Goal: Task Accomplishment & Management: Manage account settings

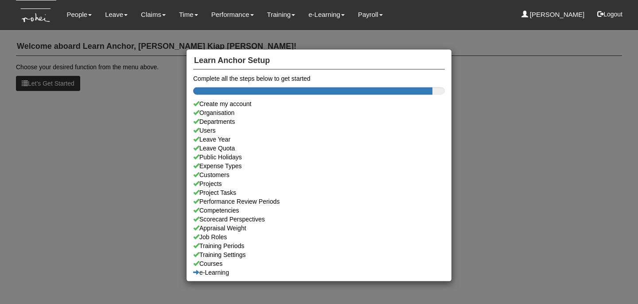
click at [115, 18] on div "Learn Anchor Setup Complete all the steps below to get started Create my accoun…" at bounding box center [319, 152] width 638 height 304
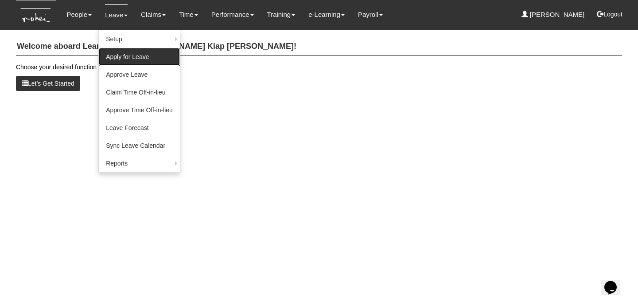
click at [127, 61] on link "Apply for Leave" at bounding box center [139, 57] width 81 height 18
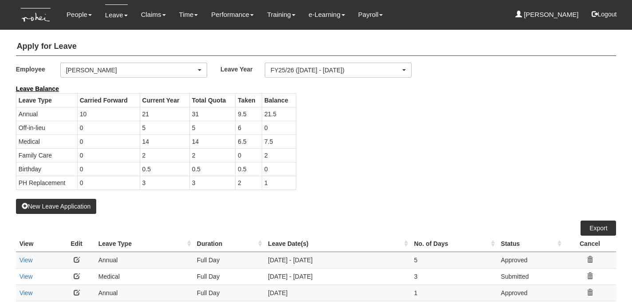
select select "50"
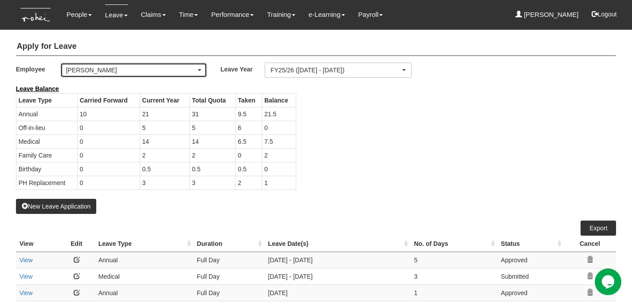
click at [142, 68] on div "[PERSON_NAME]" at bounding box center [131, 70] width 130 height 9
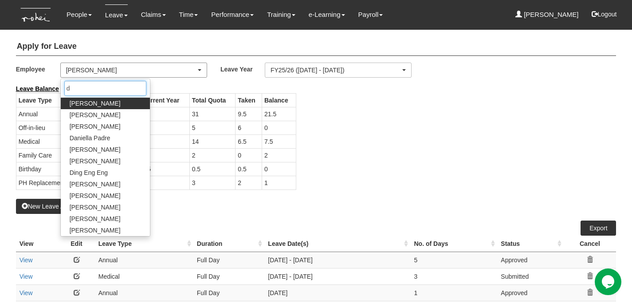
type input "de"
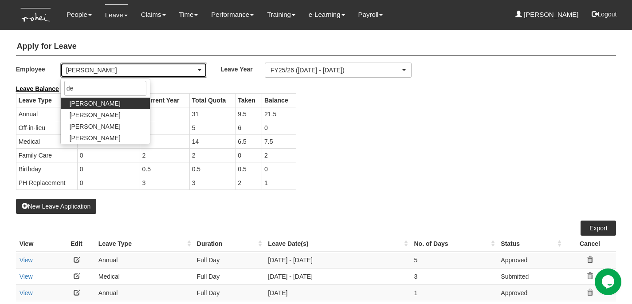
select select "1ae40e68-5a0c-4d70-b50e-45a4e5a72252"
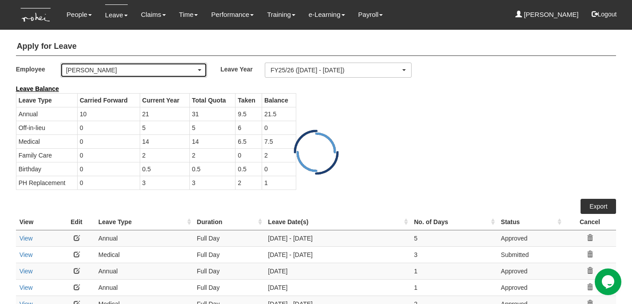
select select "50"
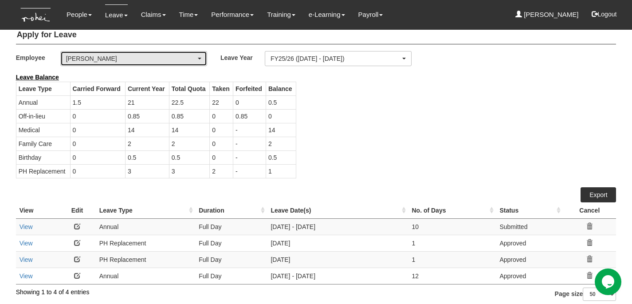
scroll to position [16, 0]
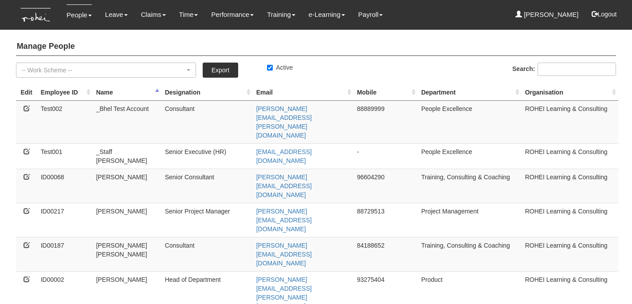
select select "50"
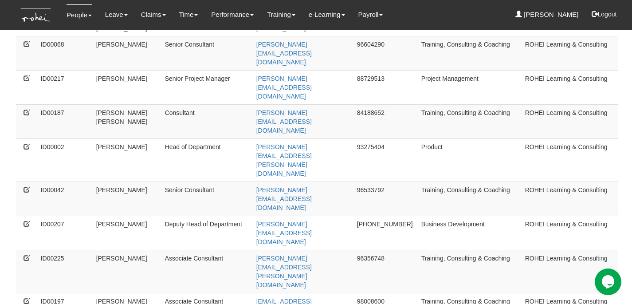
scroll to position [146, 0]
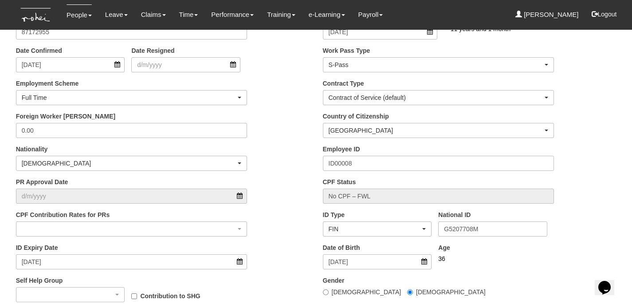
scroll to position [249, 0]
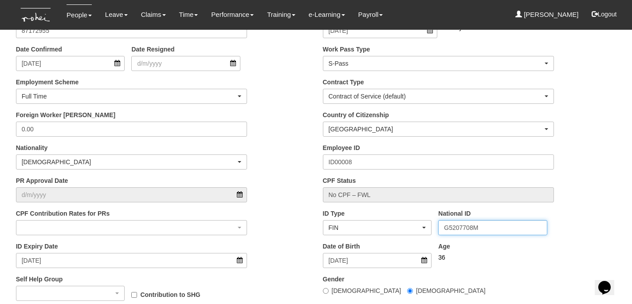
click at [465, 229] on input "G5207708M" at bounding box center [492, 227] width 109 height 15
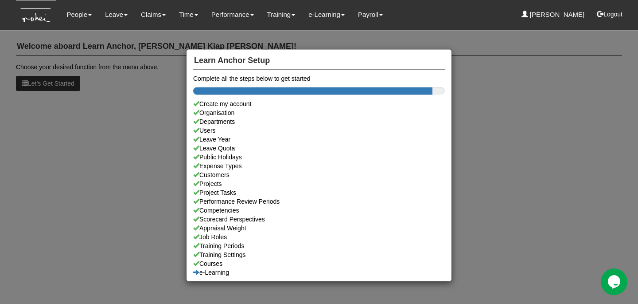
click at [479, 111] on div "Learn Anchor Setup Complete all the steps below to get started Create my accoun…" at bounding box center [319, 152] width 638 height 304
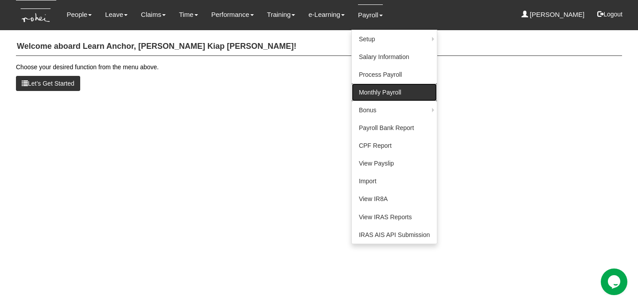
click at [379, 87] on link "Monthly Payroll" at bounding box center [394, 92] width 85 height 18
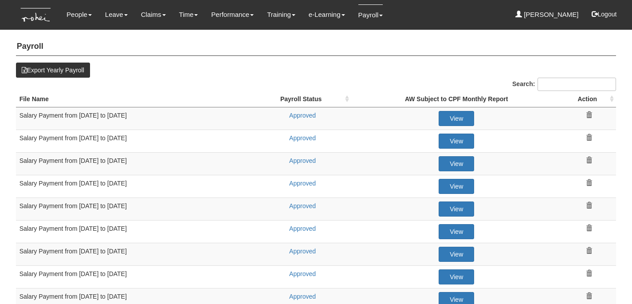
select select "50"
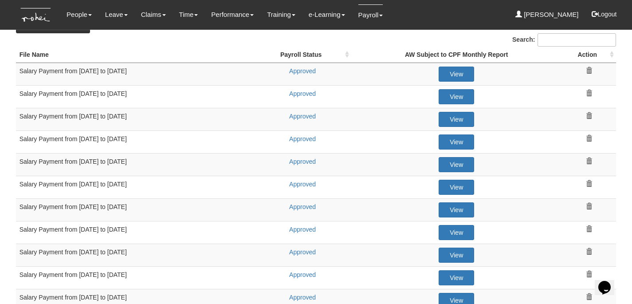
scroll to position [45, 0]
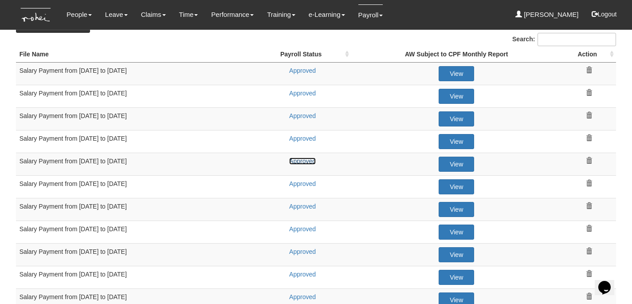
click at [305, 160] on link "Approved" at bounding box center [302, 160] width 27 height 7
click at [305, 183] on link "Approved" at bounding box center [302, 183] width 27 height 7
click at [305, 206] on link "Approved" at bounding box center [302, 206] width 27 height 7
click at [305, 227] on link "Approved" at bounding box center [302, 228] width 27 height 7
click at [305, 250] on link "Approved" at bounding box center [302, 251] width 27 height 7
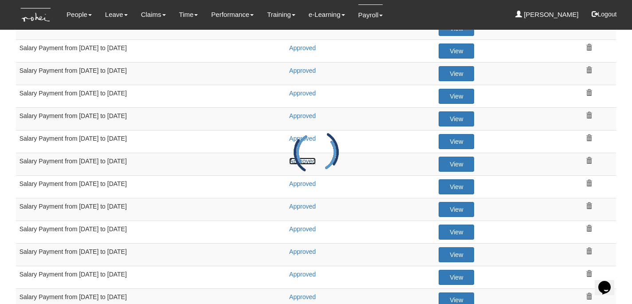
scroll to position [150, 0]
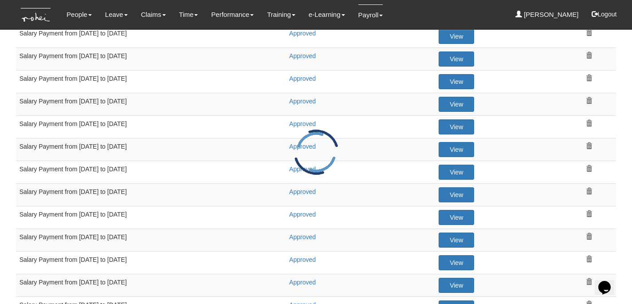
click at [293, 166] on div at bounding box center [315, 151] width 53 height 53
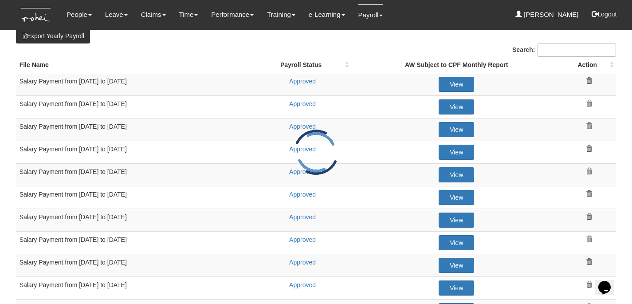
scroll to position [32, 0]
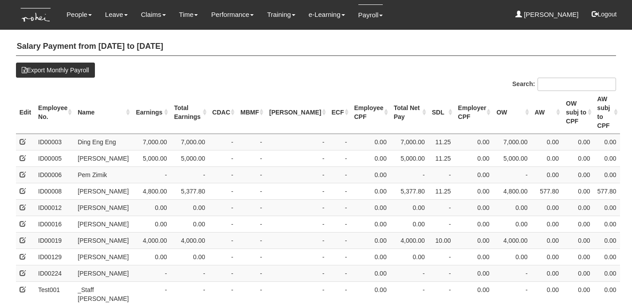
select select "50"
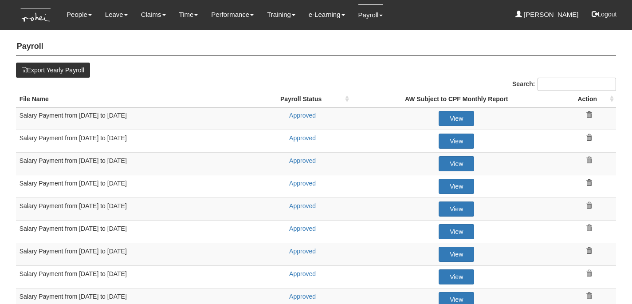
select select "50"
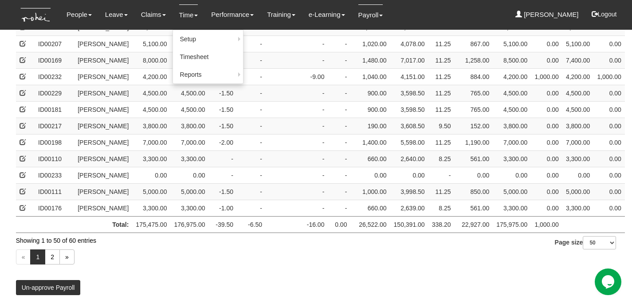
scroll to position [894, 0]
click at [180, 261] on div "« 1 2 »" at bounding box center [316, 258] width 600 height 26
click at [587, 245] on select "10 25 50 100" at bounding box center [599, 242] width 33 height 13
select select "100"
click at [583, 249] on select "10 25 50 100" at bounding box center [599, 242] width 33 height 13
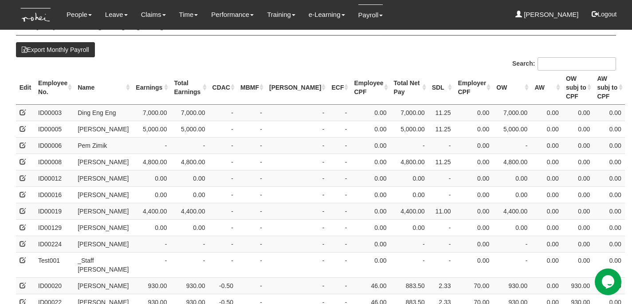
scroll to position [0, 0]
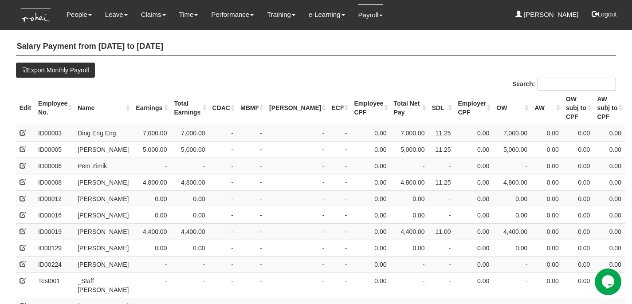
click at [61, 99] on th "Employee No." at bounding box center [54, 108] width 39 height 34
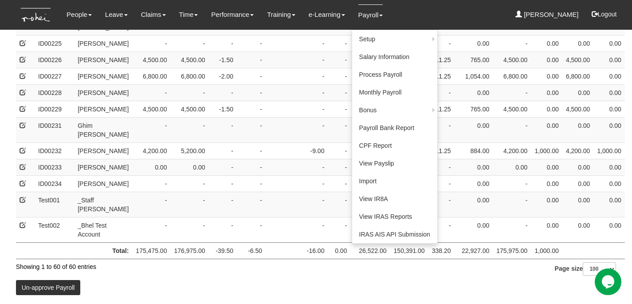
scroll to position [983, 0]
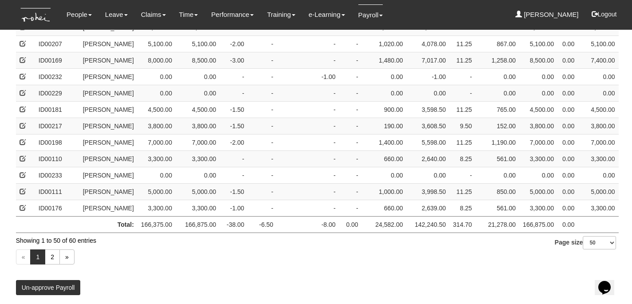
scroll to position [752, 0]
click at [57, 254] on link "2" at bounding box center [52, 256] width 15 height 15
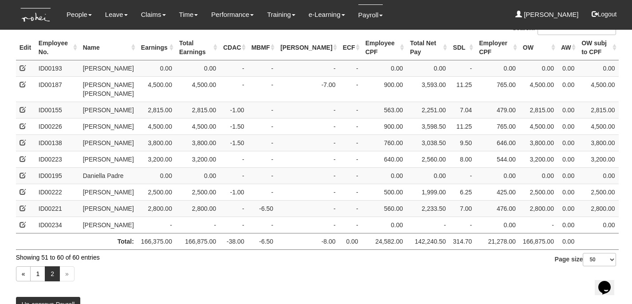
scroll to position [78, 0]
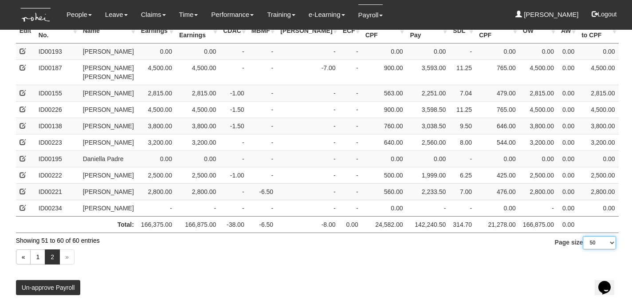
click at [600, 242] on select "10 25 50 100" at bounding box center [599, 242] width 33 height 13
select select "100"
click at [583, 249] on select "10 25 50 100" at bounding box center [599, 242] width 33 height 13
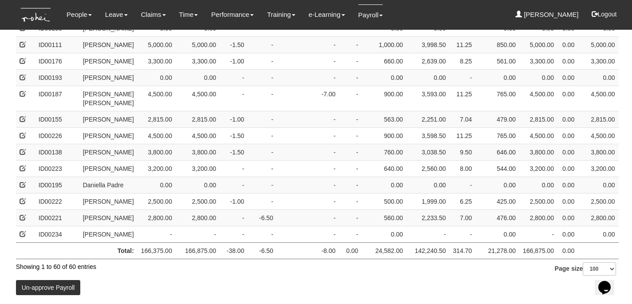
scroll to position [680, 0]
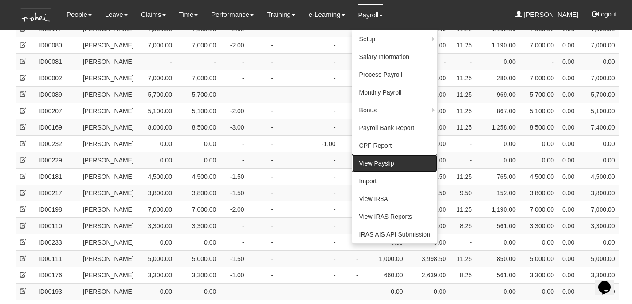
click at [375, 165] on link "View Payslip" at bounding box center [394, 163] width 85 height 18
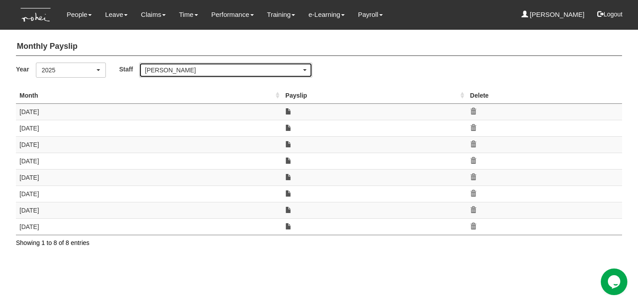
click at [258, 70] on div "[PERSON_NAME]" at bounding box center [223, 70] width 156 height 9
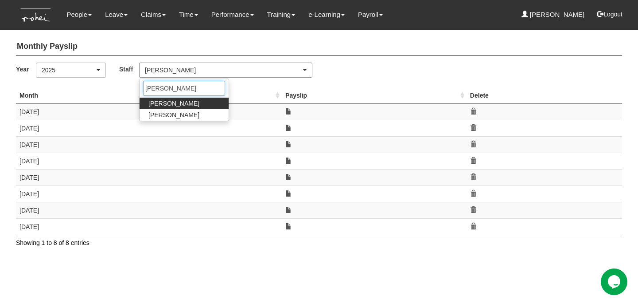
type input "[PERSON_NAME]"
select select "5ee91764-989c-4a4b-812c-73a96a1f21ca"
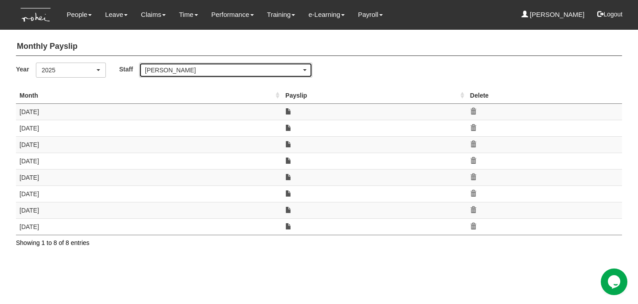
click at [229, 66] on div "[PERSON_NAME]" at bounding box center [223, 70] width 156 height 9
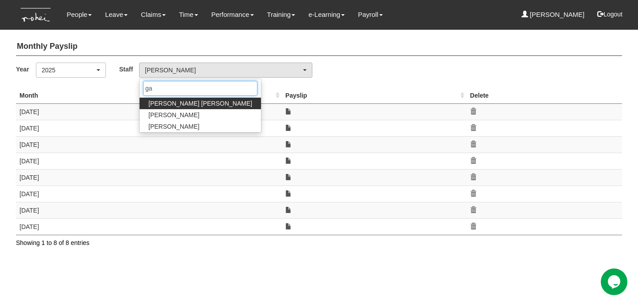
type input "g"
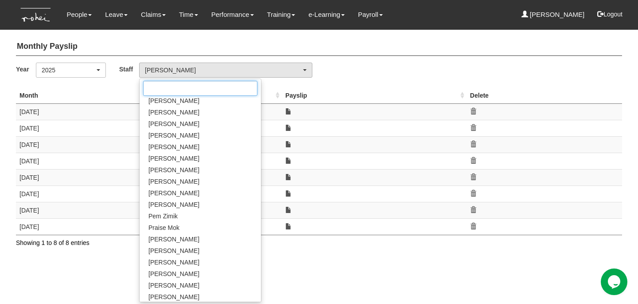
scroll to position [499, 0]
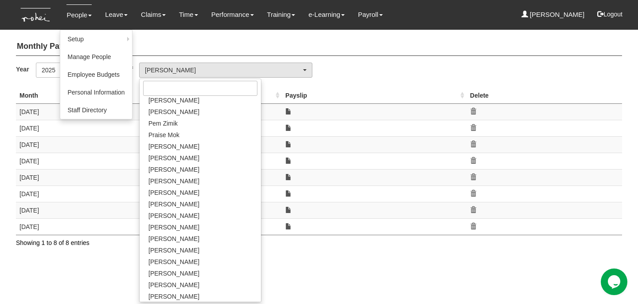
click at [66, 18] on li "People Setup Users Departments Organisations Modules Manage People Employee Bud…" at bounding box center [79, 15] width 39 height 30
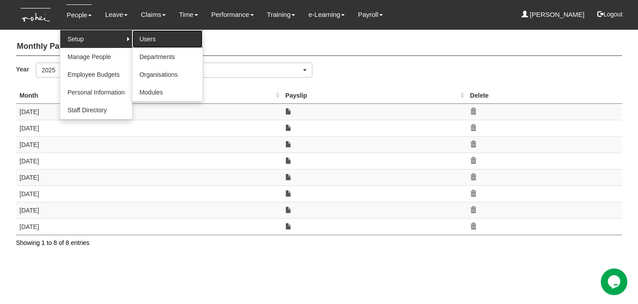
click at [159, 43] on link "Users" at bounding box center [168, 39] width 70 height 18
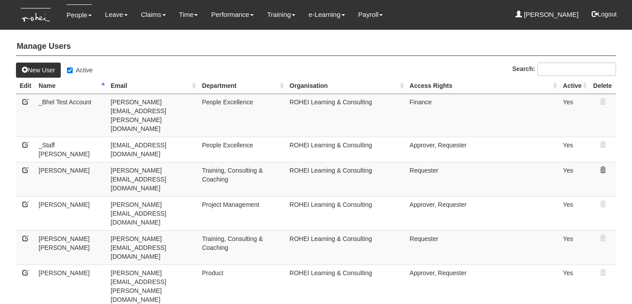
select select "50"
click at [72, 70] on input "Active" at bounding box center [70, 70] width 6 height 6
checkbox input "false"
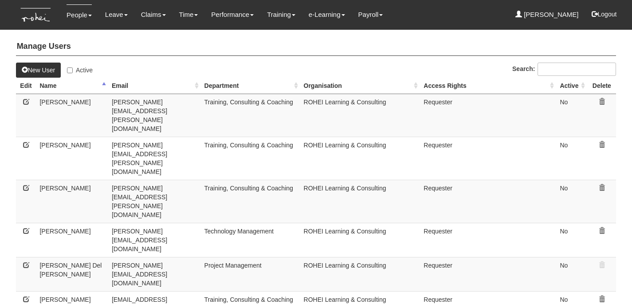
select select "50"
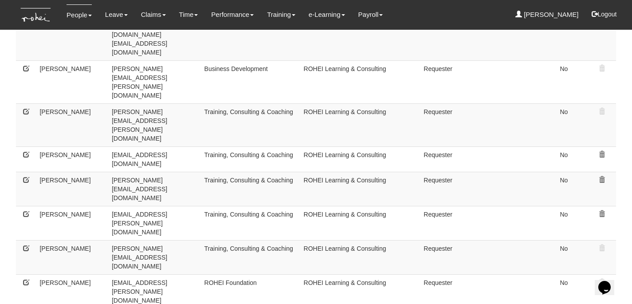
scroll to position [301, 0]
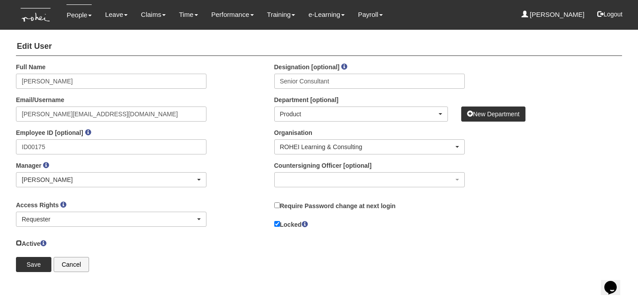
drag, startPoint x: 20, startPoint y: 242, endPoint x: 27, endPoint y: 257, distance: 17.1
click at [20, 242] on input "Active" at bounding box center [19, 243] width 6 height 6
checkbox input "true"
click at [29, 259] on input "Save" at bounding box center [33, 264] width 35 height 15
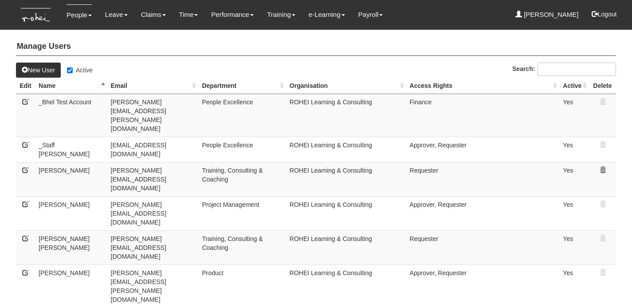
select select "50"
click at [75, 71] on label "Active" at bounding box center [80, 70] width 26 height 9
click at [73, 71] on input "Active" at bounding box center [70, 70] width 6 height 6
checkbox input "false"
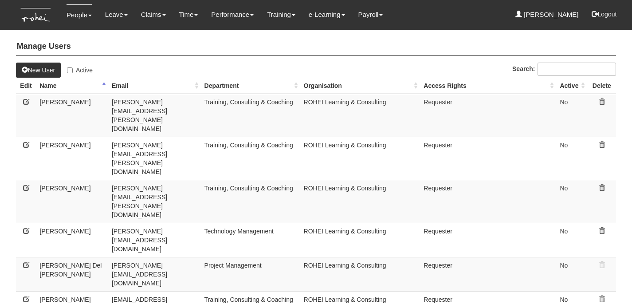
select select "50"
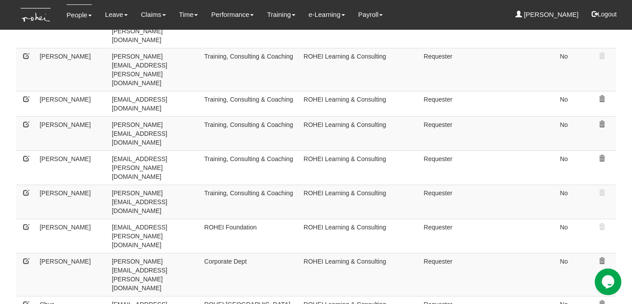
scroll to position [357, 0]
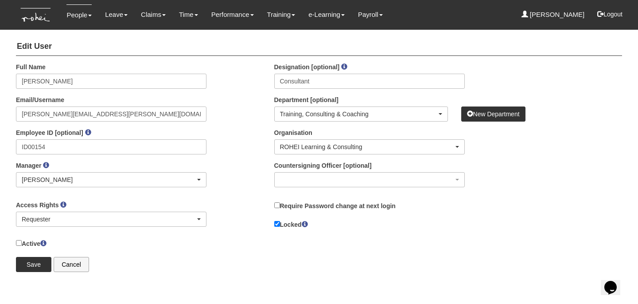
click at [26, 243] on label "Active" at bounding box center [31, 243] width 31 height 10
click at [22, 243] on input "Active" at bounding box center [19, 243] width 6 height 6
checkbox input "true"
click at [30, 261] on input "Save" at bounding box center [33, 264] width 35 height 15
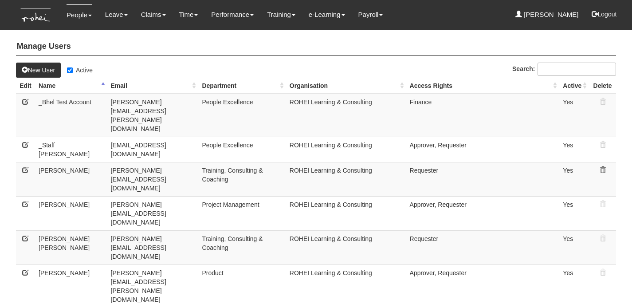
select select "50"
click at [42, 46] on h4 "Manage Users" at bounding box center [316, 47] width 600 height 18
click at [78, 72] on label "Active" at bounding box center [80, 70] width 26 height 9
click at [73, 72] on input "Active" at bounding box center [70, 70] width 6 height 6
checkbox input "false"
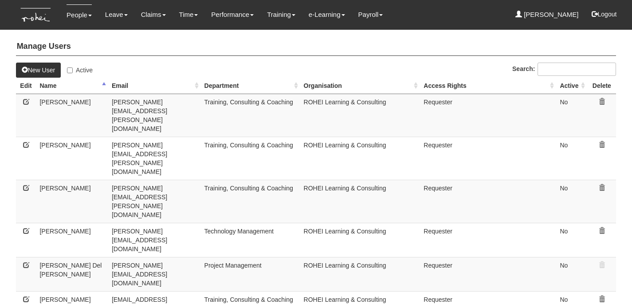
select select "50"
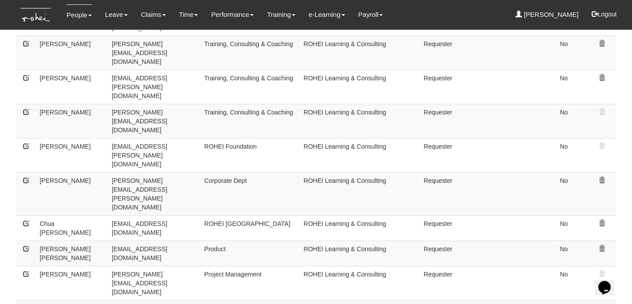
scroll to position [645, 0]
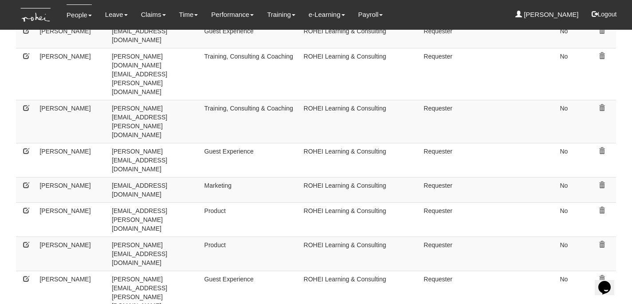
scroll to position [0, 0]
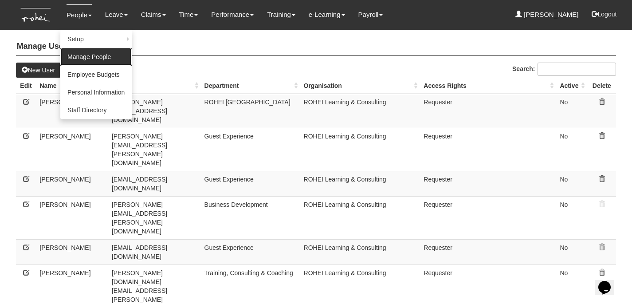
click at [80, 53] on link "Manage People" at bounding box center [95, 57] width 71 height 18
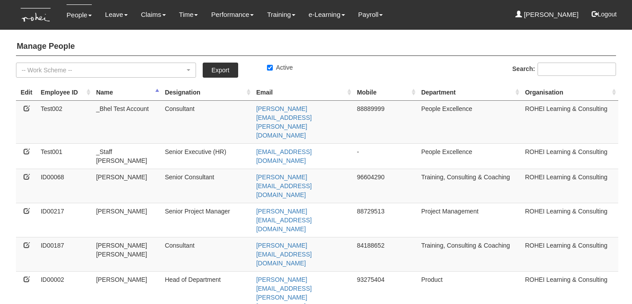
select select "50"
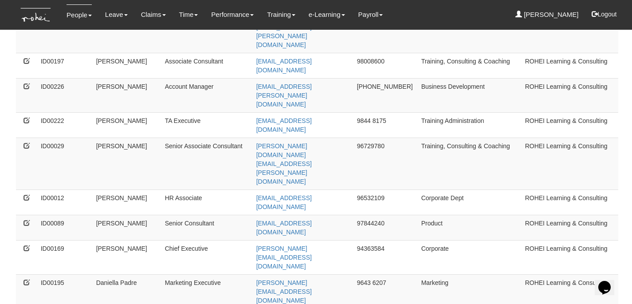
scroll to position [436, 0]
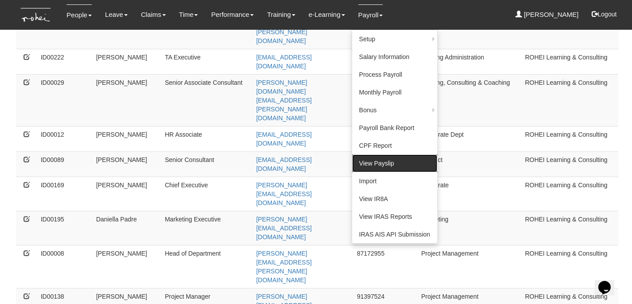
click at [399, 162] on link "View Payslip" at bounding box center [394, 163] width 85 height 18
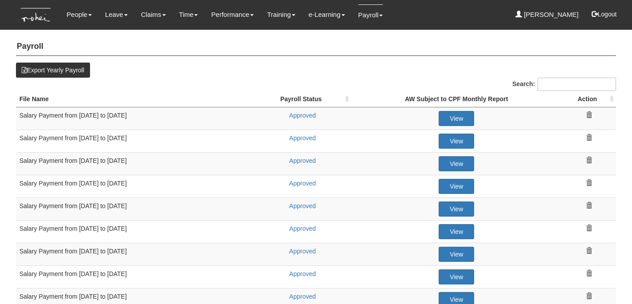
select select "50"
click at [313, 205] on link "Approved" at bounding box center [302, 205] width 27 height 7
click at [305, 225] on link "Approved" at bounding box center [302, 228] width 27 height 7
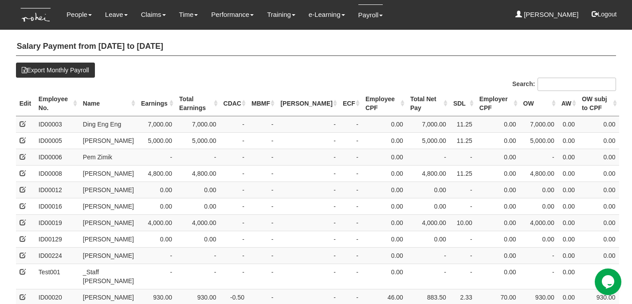
click at [63, 99] on th "Employee No." at bounding box center [57, 103] width 44 height 25
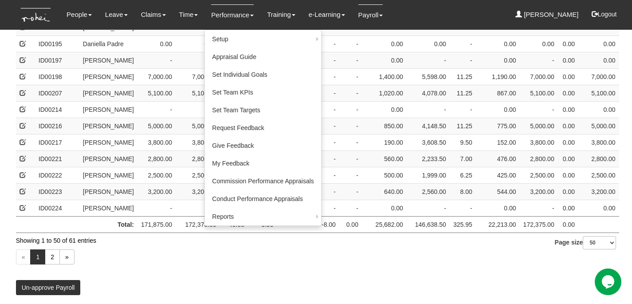
scroll to position [760, 0]
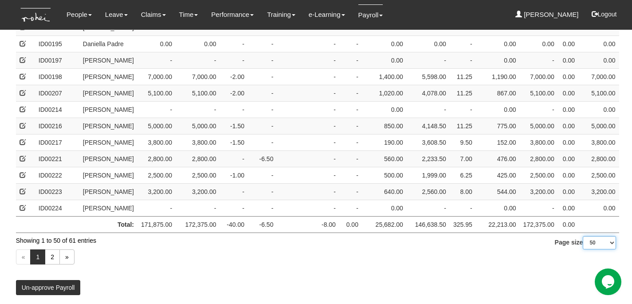
click at [598, 246] on select "10 25 50 100" at bounding box center [599, 242] width 33 height 13
select select "100"
click at [583, 249] on select "10 25 50 100" at bounding box center [599, 242] width 33 height 13
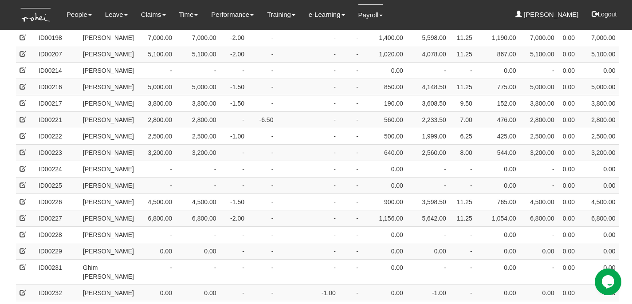
scroll to position [922, 0]
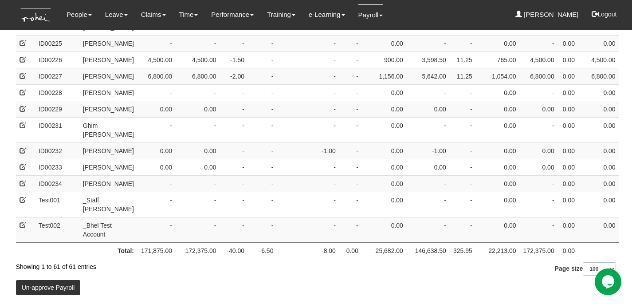
click at [182, 175] on td "0.00" at bounding box center [198, 167] width 44 height 16
drag, startPoint x: 190, startPoint y: 248, endPoint x: 222, endPoint y: 254, distance: 32.0
click at [219, 254] on td "172,375.00" at bounding box center [198, 250] width 44 height 16
click at [24, 112] on span at bounding box center [23, 109] width 6 height 6
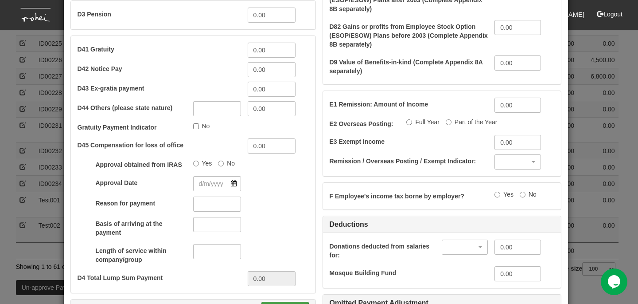
scroll to position [772, 0]
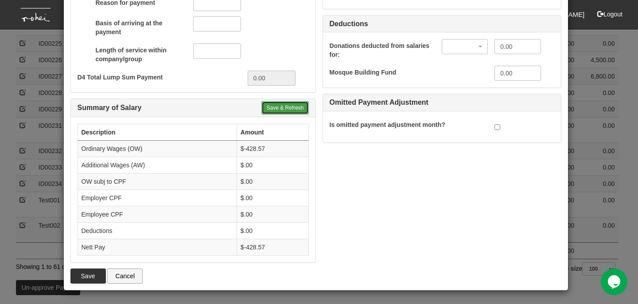
click at [285, 109] on button "Save & Refresh" at bounding box center [285, 107] width 47 height 13
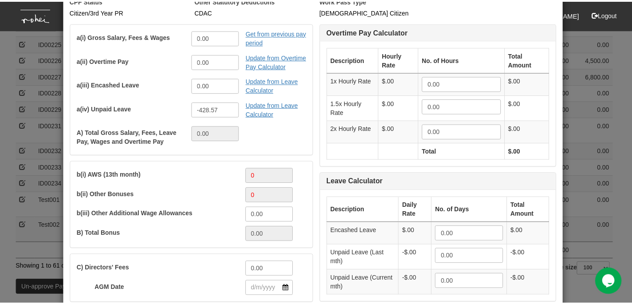
scroll to position [0, 0]
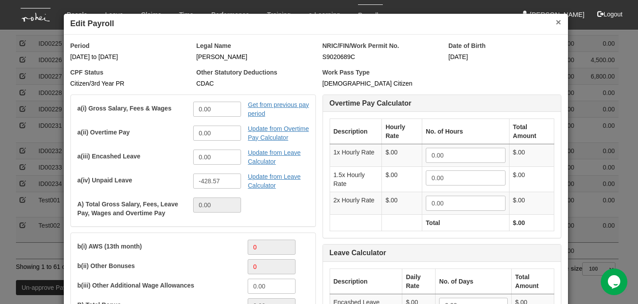
click at [556, 22] on button "×" at bounding box center [558, 21] width 5 height 9
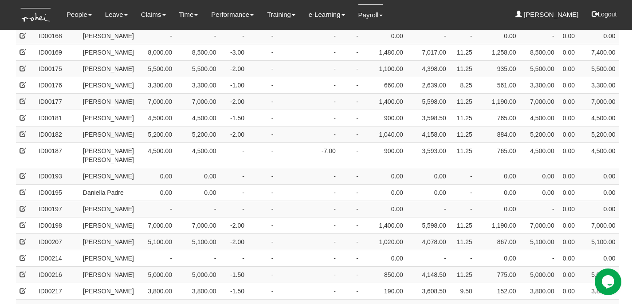
scroll to position [378, 0]
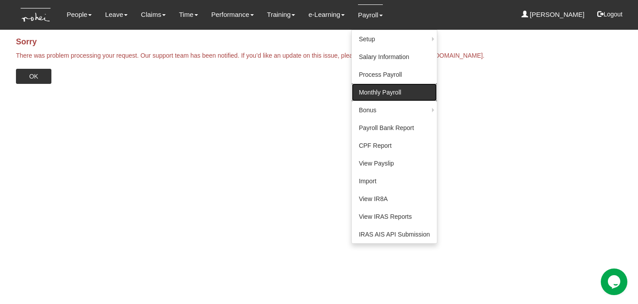
click at [374, 90] on link "Monthly Payroll" at bounding box center [394, 92] width 85 height 18
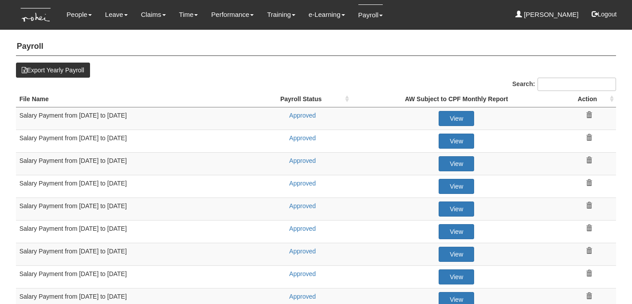
select select "50"
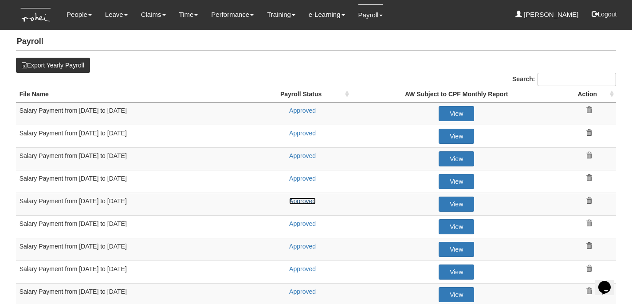
click at [303, 200] on link "Approved" at bounding box center [302, 200] width 27 height 7
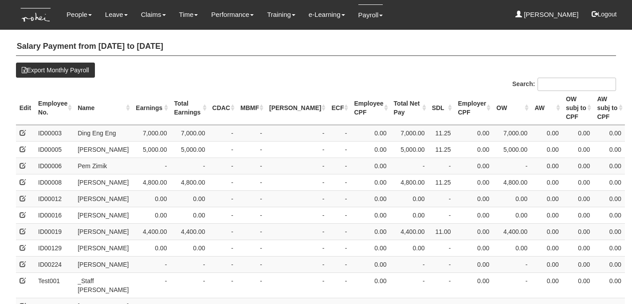
select select "50"
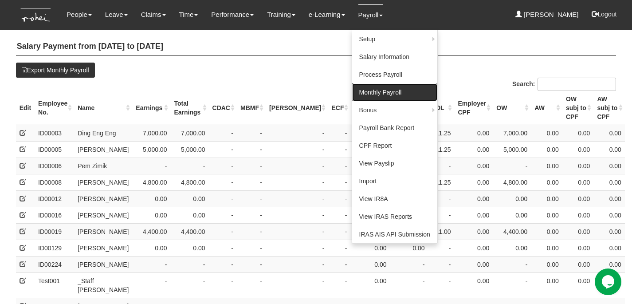
click at [370, 93] on link "Monthly Payroll" at bounding box center [394, 92] width 85 height 18
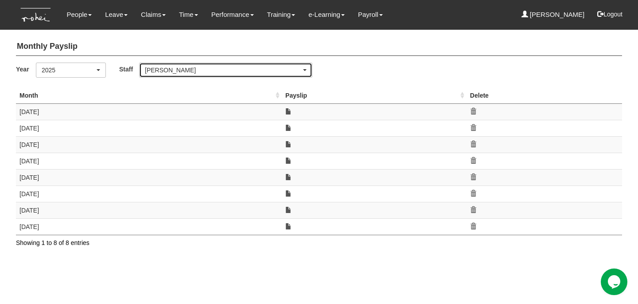
click at [247, 72] on div "[PERSON_NAME]" at bounding box center [223, 70] width 156 height 9
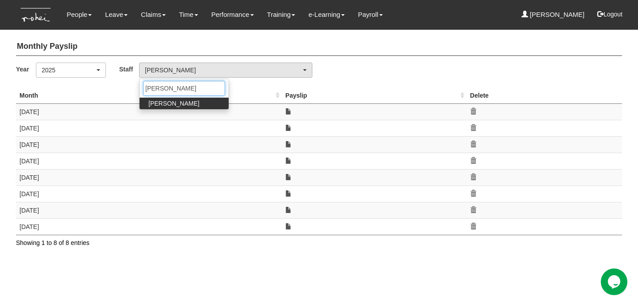
type input "yan"
click at [185, 102] on span "Yan Xuan Goh" at bounding box center [174, 103] width 51 height 9
select select "5c9ef5a6-5da0-45d7-b594-a8a35f9e09df"
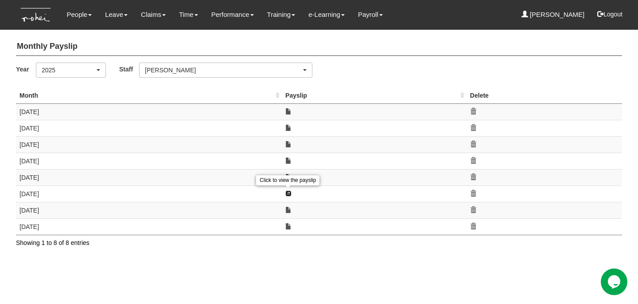
click at [290, 193] on link at bounding box center [288, 193] width 6 height 6
click at [260, 70] on div "[PERSON_NAME]" at bounding box center [223, 70] width 156 height 9
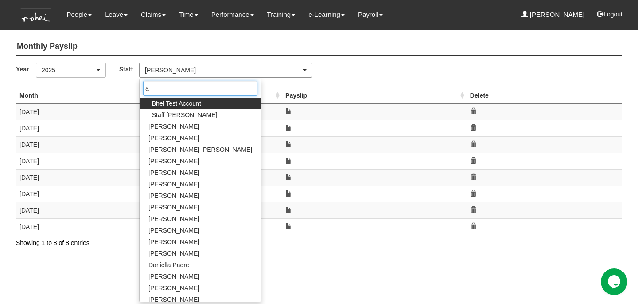
type input "ab"
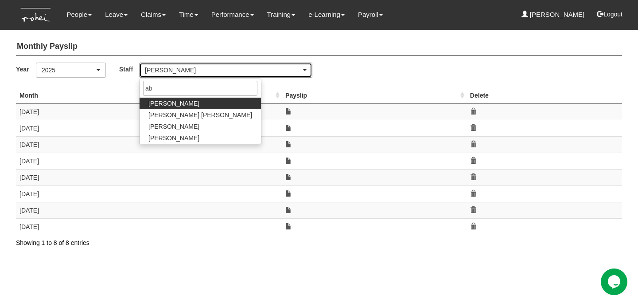
select select "bab5243c-beed-41fc-b362-49a7e6e66dc1"
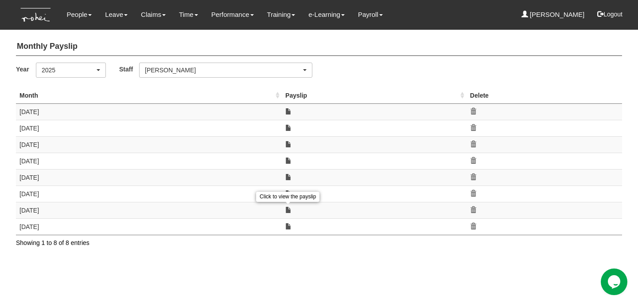
click at [231, 191] on td "March 2025" at bounding box center [149, 193] width 266 height 16
click at [217, 178] on td "April 2025" at bounding box center [149, 177] width 266 height 16
click at [250, 157] on td "May 2025" at bounding box center [149, 161] width 266 height 16
click at [231, 141] on td "June 2025" at bounding box center [149, 144] width 266 height 16
click at [250, 126] on td "July 2025" at bounding box center [149, 128] width 266 height 16
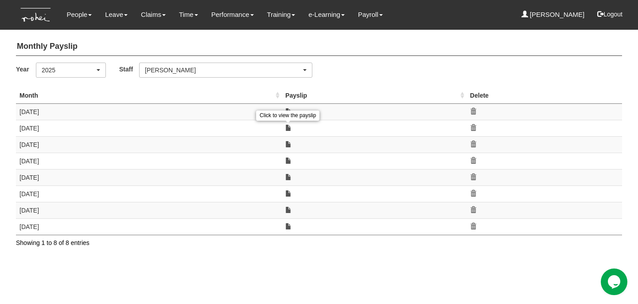
click at [239, 106] on td "August 2025" at bounding box center [149, 111] width 266 height 16
click at [525, 48] on h4 "Monthly Payslip" at bounding box center [319, 47] width 606 height 18
click at [96, 68] on div "2025" at bounding box center [71, 70] width 59 height 9
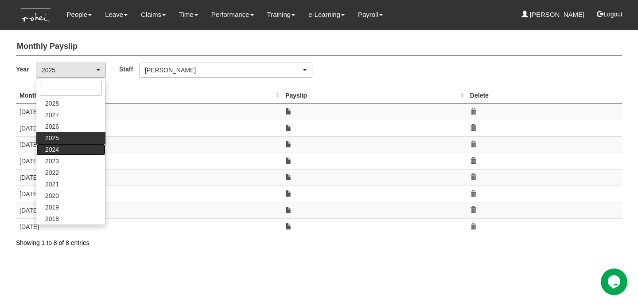
click at [71, 149] on link "2024" at bounding box center [70, 150] width 69 height 12
select select "2024"
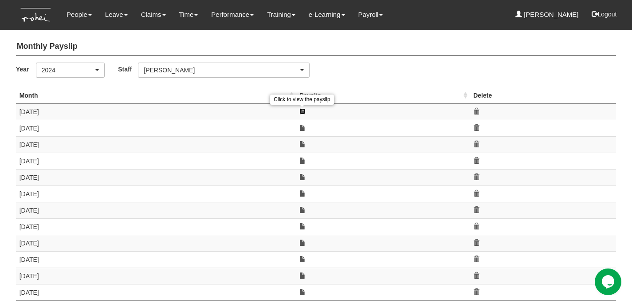
click at [302, 110] on link at bounding box center [302, 111] width 6 height 6
click at [303, 126] on link at bounding box center [302, 128] width 6 height 6
click at [305, 143] on link at bounding box center [302, 144] width 6 height 6
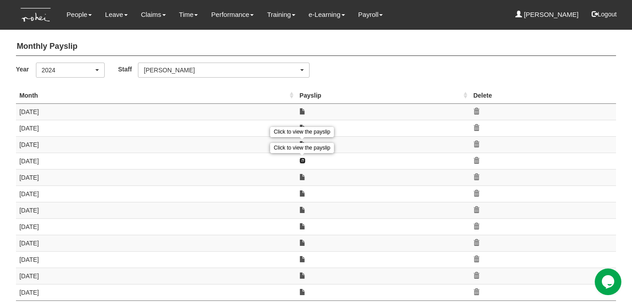
click at [304, 160] on link at bounding box center [302, 160] width 6 height 6
click at [304, 179] on link at bounding box center [302, 177] width 6 height 6
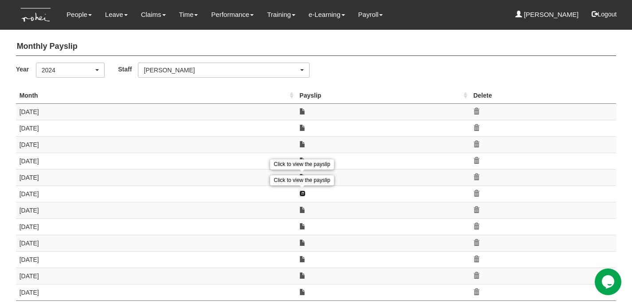
click at [303, 192] on link at bounding box center [302, 193] width 6 height 6
click at [303, 210] on link at bounding box center [302, 210] width 6 height 6
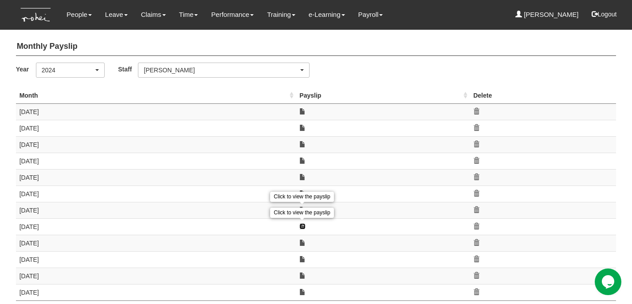
click at [303, 223] on link at bounding box center [302, 226] width 6 height 6
click at [303, 239] on link at bounding box center [302, 242] width 6 height 6
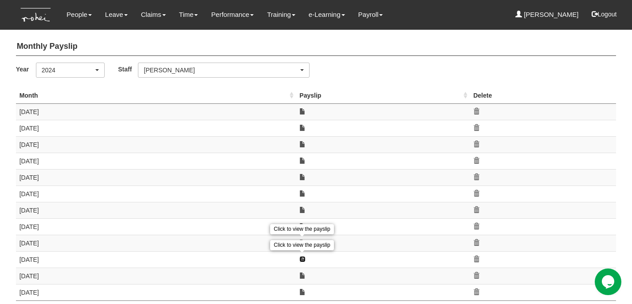
click at [303, 256] on link at bounding box center [302, 259] width 6 height 6
click at [303, 276] on link at bounding box center [302, 275] width 6 height 6
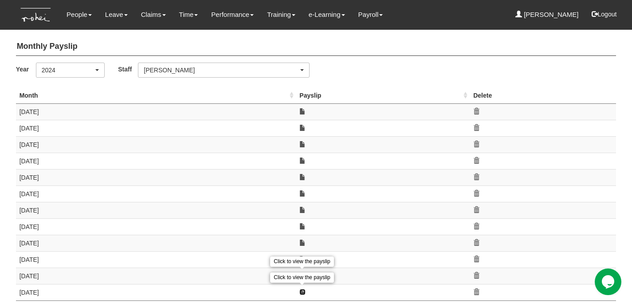
click at [303, 289] on link at bounding box center [302, 292] width 6 height 6
click at [78, 74] on div "2024" at bounding box center [68, 70] width 52 height 9
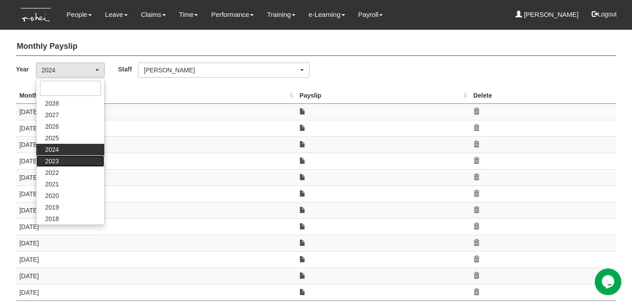
click at [65, 162] on link "2023" at bounding box center [70, 161] width 68 height 12
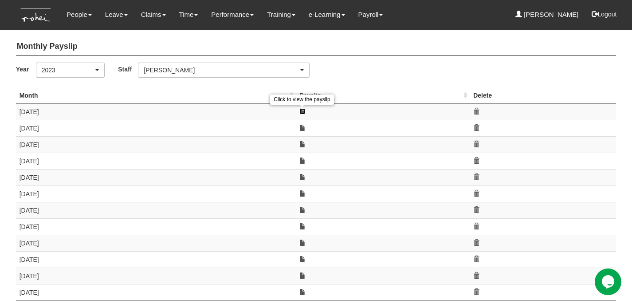
click at [301, 112] on link at bounding box center [302, 111] width 6 height 6
click at [302, 128] on link at bounding box center [302, 128] width 6 height 6
click at [82, 72] on div "2023" at bounding box center [68, 70] width 52 height 9
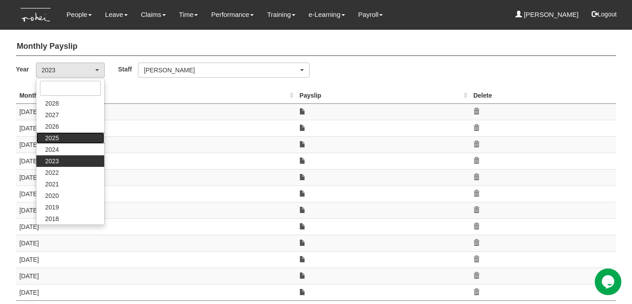
click at [68, 139] on link "2025" at bounding box center [70, 138] width 68 height 12
select select "2025"
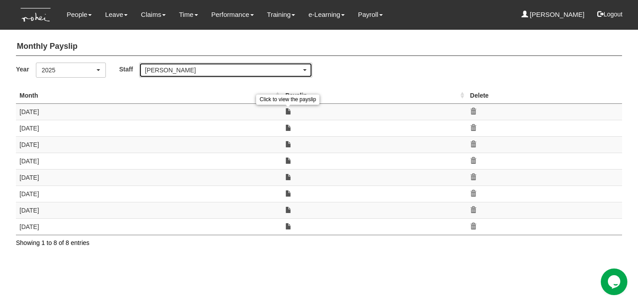
click at [194, 75] on div "Abel Tan" at bounding box center [226, 70] width 172 height 14
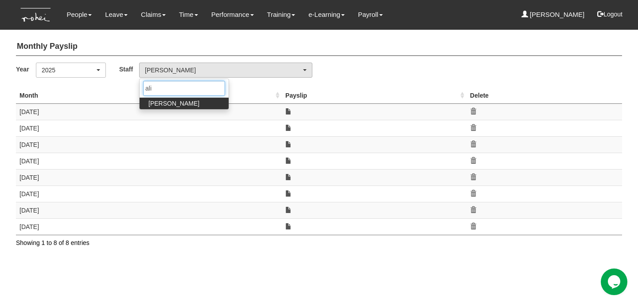
type input "alin"
select select "f746e1e2-913e-4331-b3e8-c228b826df42"
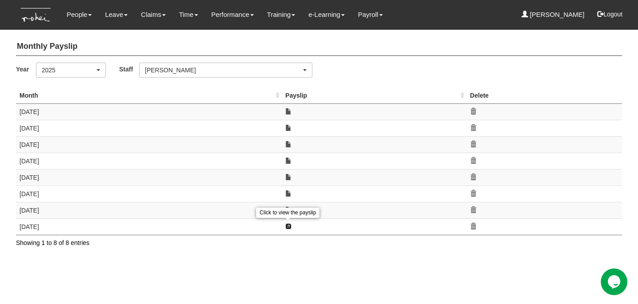
click at [290, 223] on link at bounding box center [288, 226] width 6 height 6
click at [289, 207] on div "Click to view the payslip" at bounding box center [287, 212] width 63 height 15
click at [287, 207] on link at bounding box center [288, 210] width 6 height 6
click at [287, 190] on div "Click to view the payslip" at bounding box center [287, 196] width 63 height 15
click at [289, 190] on link at bounding box center [288, 193] width 6 height 6
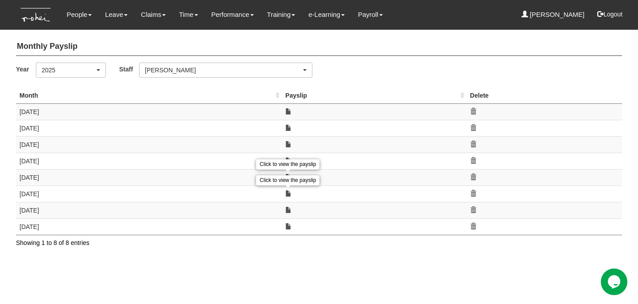
click at [287, 173] on div "Click to view the payslip" at bounding box center [287, 180] width 63 height 15
click at [287, 174] on link at bounding box center [288, 177] width 6 height 6
click at [288, 159] on div "Click to view the payslip" at bounding box center [287, 164] width 63 height 15
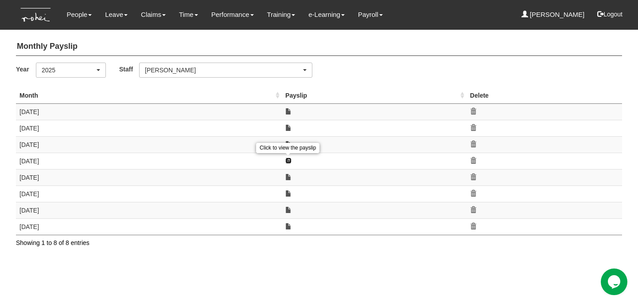
click at [288, 159] on link at bounding box center [288, 160] width 6 height 6
click at [287, 142] on div "Click to view the payslip" at bounding box center [287, 148] width 63 height 15
click at [287, 143] on link at bounding box center [288, 144] width 6 height 6
click at [287, 127] on div "Click to view the payslip" at bounding box center [287, 132] width 63 height 10
click at [288, 127] on link at bounding box center [288, 128] width 6 height 6
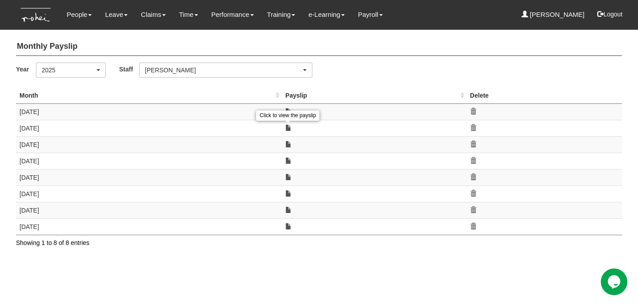
click at [288, 112] on div "Click to view the payslip" at bounding box center [287, 115] width 63 height 10
click at [288, 112] on link at bounding box center [288, 111] width 6 height 6
click at [80, 70] on div "2025" at bounding box center [68, 70] width 53 height 9
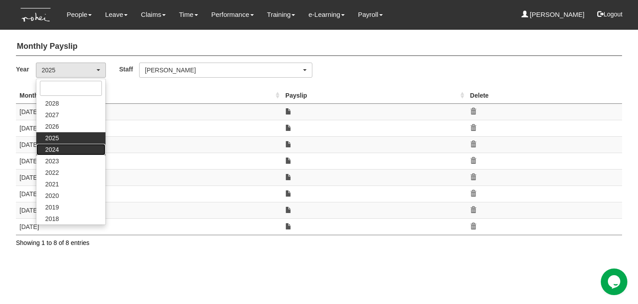
click at [66, 147] on link "2024" at bounding box center [70, 150] width 69 height 12
select select "2024"
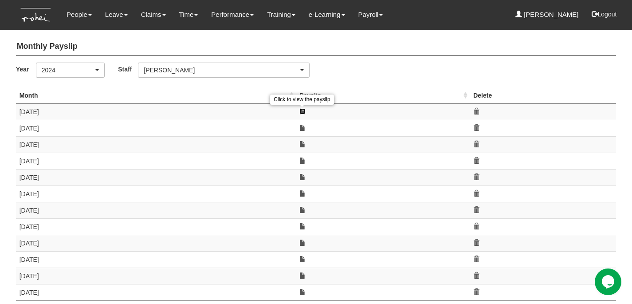
click at [303, 110] on link at bounding box center [302, 111] width 6 height 6
click at [303, 129] on link at bounding box center [302, 128] width 6 height 6
click at [303, 142] on link at bounding box center [302, 144] width 6 height 6
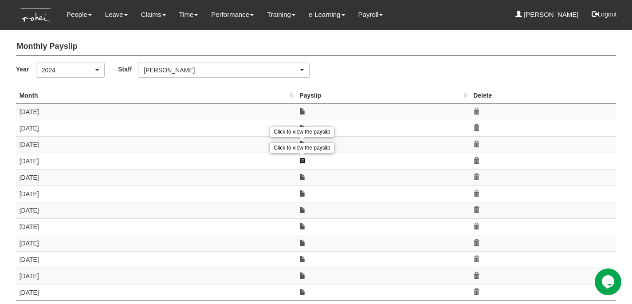
click at [304, 159] on link at bounding box center [302, 160] width 6 height 6
click at [303, 176] on link at bounding box center [302, 177] width 6 height 6
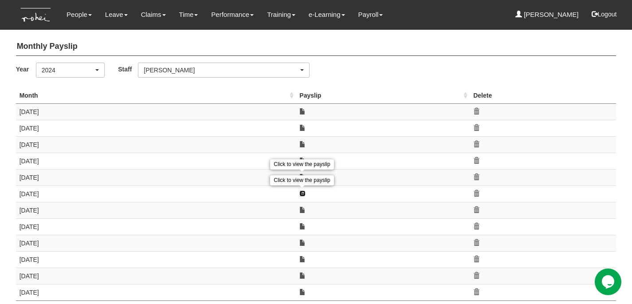
click at [303, 196] on link at bounding box center [302, 193] width 6 height 6
click at [302, 209] on link at bounding box center [302, 210] width 6 height 6
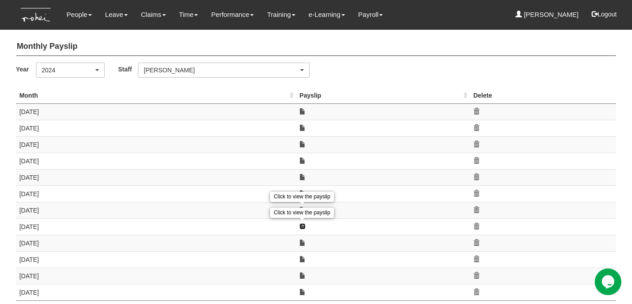
click at [302, 225] on link at bounding box center [302, 226] width 6 height 6
click at [301, 242] on link at bounding box center [302, 242] width 6 height 6
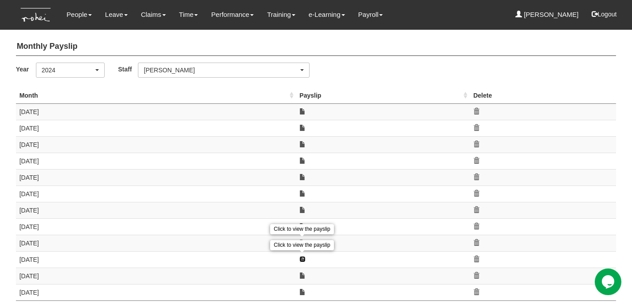
click at [301, 258] on link at bounding box center [302, 259] width 6 height 6
click at [301, 273] on link at bounding box center [302, 275] width 6 height 6
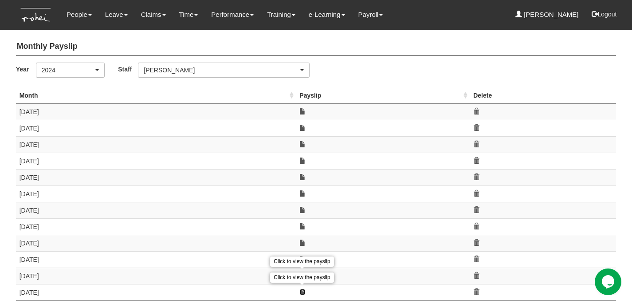
click at [301, 289] on link at bounding box center [302, 292] width 6 height 6
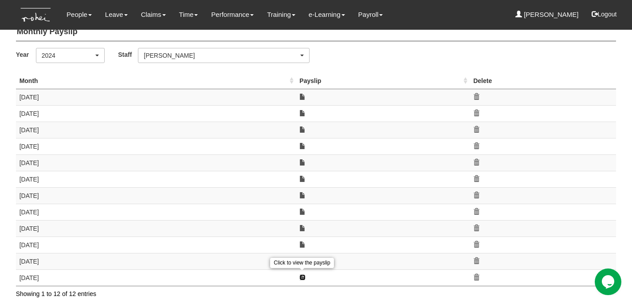
scroll to position [14, 0]
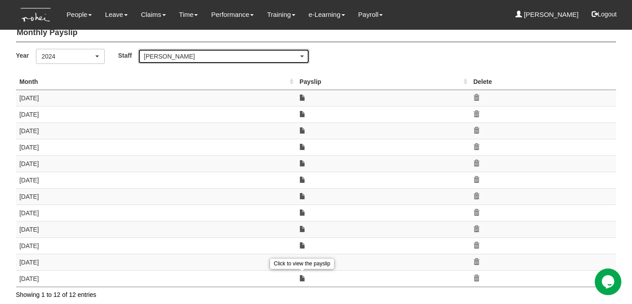
click at [209, 59] on div "Aline Eustaquio Low" at bounding box center [221, 56] width 154 height 9
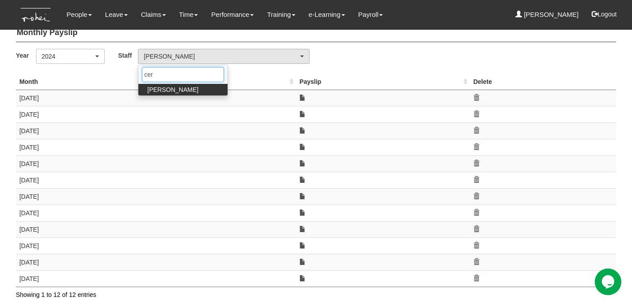
type input "cer"
click at [180, 91] on link "Cerlin Teo" at bounding box center [182, 90] width 89 height 12
select select "cb1223ca-1834-4b2f-8dec-dfc915d6c2cc"
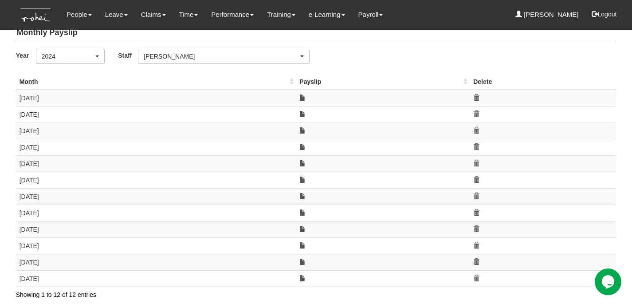
click at [42, 64] on div "Year 2028 2027 2026 2025 2024 2023 2022 2021 2020 2019 2018 2024 2028 2027 2026…" at bounding box center [316, 60] width 614 height 22
click at [55, 61] on div "2024" at bounding box center [70, 56] width 68 height 14
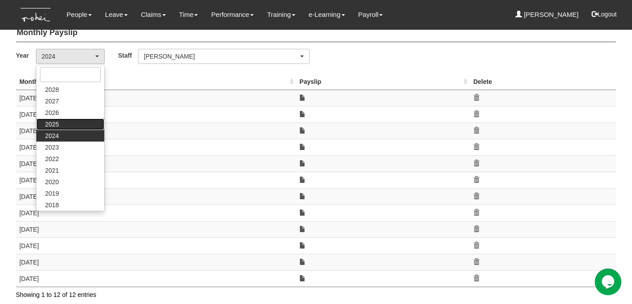
click at [61, 127] on link "2025" at bounding box center [70, 124] width 68 height 12
select select "2025"
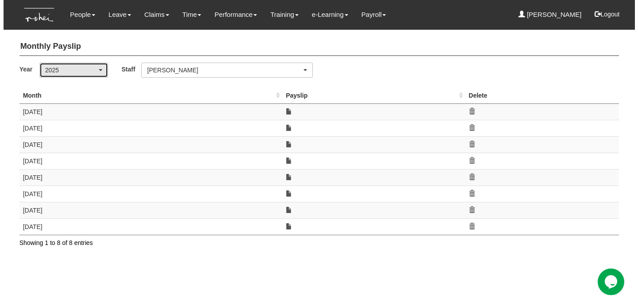
scroll to position [0, 0]
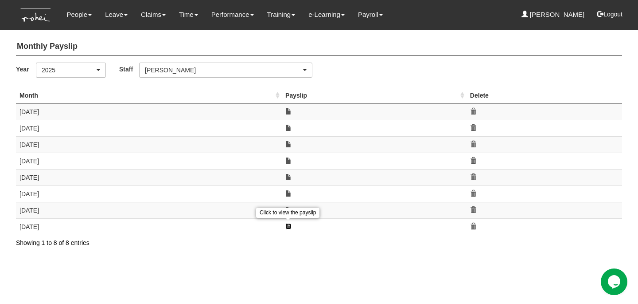
click at [287, 223] on link at bounding box center [288, 226] width 6 height 6
click at [287, 206] on div "Click to view the payslip" at bounding box center [287, 212] width 63 height 15
click at [288, 207] on link at bounding box center [288, 210] width 6 height 6
click at [288, 191] on div "Click to view the payslip" at bounding box center [287, 196] width 63 height 15
click at [289, 191] on link at bounding box center [288, 193] width 6 height 6
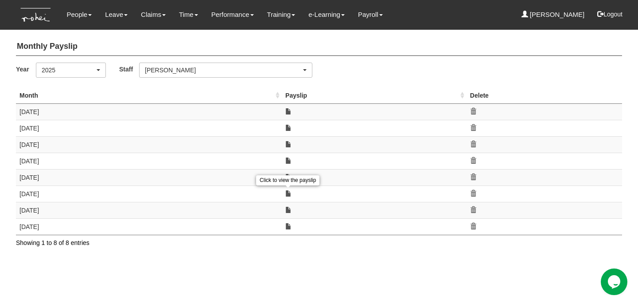
click at [288, 175] on div "Click to view the payslip" at bounding box center [287, 180] width 63 height 15
click at [288, 174] on link at bounding box center [288, 177] width 6 height 6
click at [286, 158] on link at bounding box center [288, 160] width 6 height 6
click at [289, 142] on div "Click to view the payslip" at bounding box center [287, 148] width 63 height 15
click at [289, 144] on link at bounding box center [288, 144] width 6 height 6
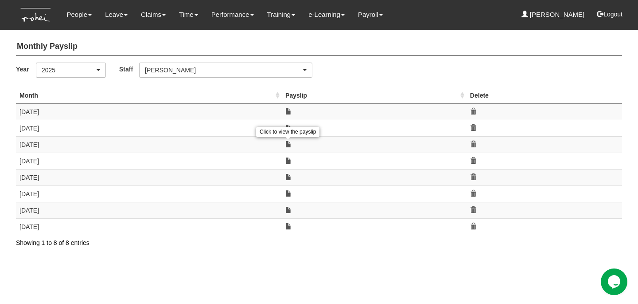
click at [288, 127] on div "Click to view the payslip" at bounding box center [287, 132] width 63 height 10
click at [289, 127] on link at bounding box center [288, 128] width 6 height 6
click at [288, 109] on div "Click to view the payslip" at bounding box center [287, 115] width 63 height 15
click at [288, 110] on link at bounding box center [288, 111] width 6 height 6
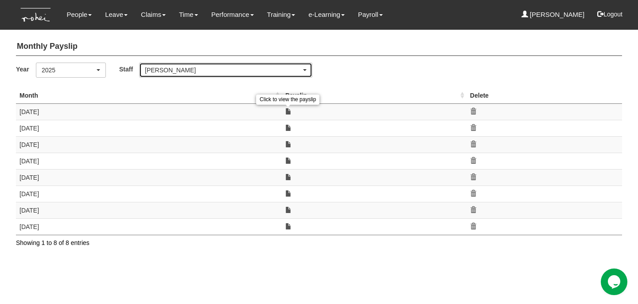
click at [266, 74] on div "Cerlin Teo" at bounding box center [226, 70] width 172 height 14
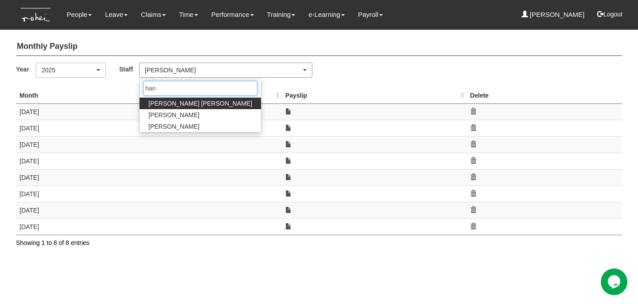
type input "hann"
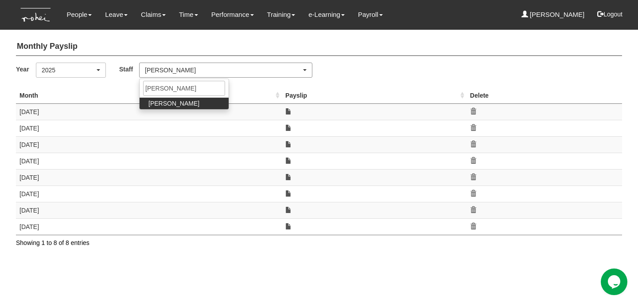
select select "c87f28ee-46e8-457b-a18d-40a9b1eaf965"
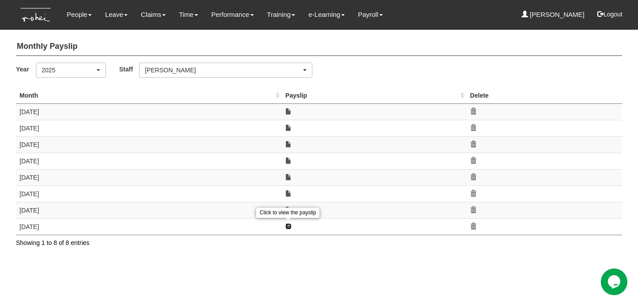
click at [287, 224] on link at bounding box center [288, 226] width 6 height 6
click at [288, 204] on td at bounding box center [374, 210] width 185 height 16
click at [289, 208] on link at bounding box center [288, 210] width 6 height 6
click at [288, 190] on div "Click to view the payslip" at bounding box center [287, 196] width 63 height 15
click at [286, 190] on link at bounding box center [288, 193] width 6 height 6
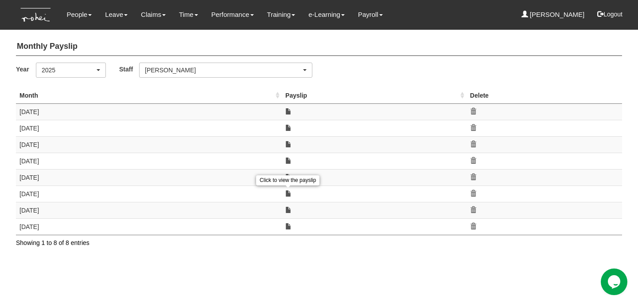
click at [289, 173] on div "Click to view the payslip" at bounding box center [287, 180] width 63 height 15
click at [286, 174] on link at bounding box center [288, 177] width 6 height 6
click at [286, 160] on div "Click to view the payslip" at bounding box center [287, 164] width 63 height 10
click at [288, 159] on link at bounding box center [288, 160] width 6 height 6
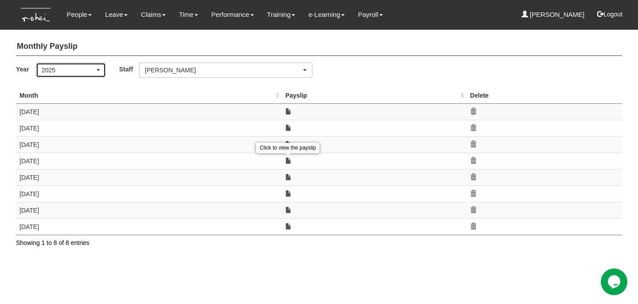
click at [58, 67] on div "2025" at bounding box center [68, 70] width 53 height 9
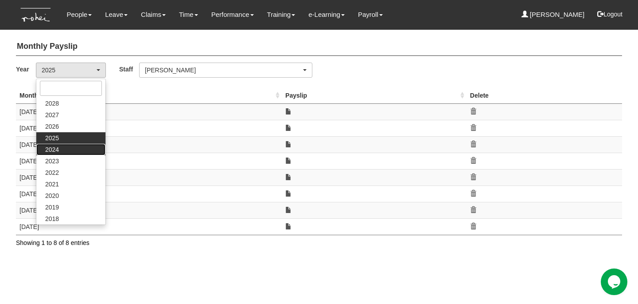
click at [63, 147] on link "2024" at bounding box center [70, 150] width 69 height 12
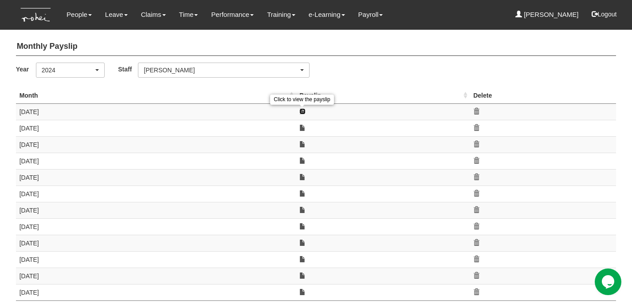
click at [302, 111] on link at bounding box center [302, 111] width 6 height 6
click at [301, 128] on link at bounding box center [302, 128] width 6 height 6
click at [302, 143] on link at bounding box center [302, 144] width 6 height 6
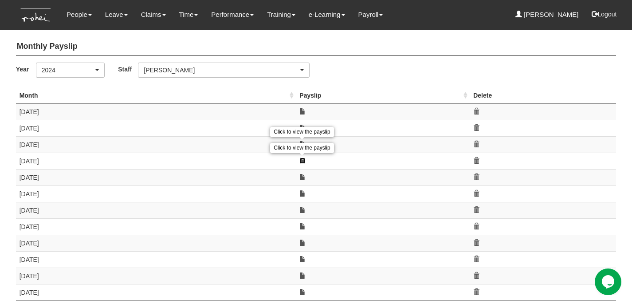
click at [301, 160] on link at bounding box center [302, 160] width 6 height 6
click at [302, 177] on link at bounding box center [302, 177] width 6 height 6
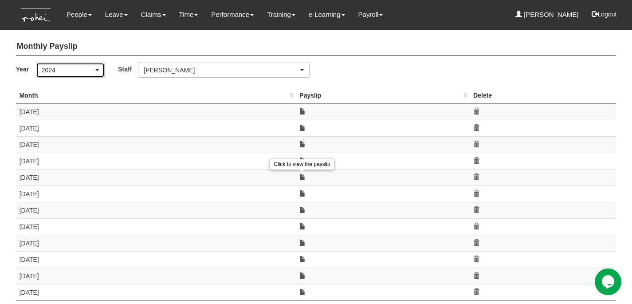
click at [66, 68] on div "2024" at bounding box center [68, 70] width 52 height 9
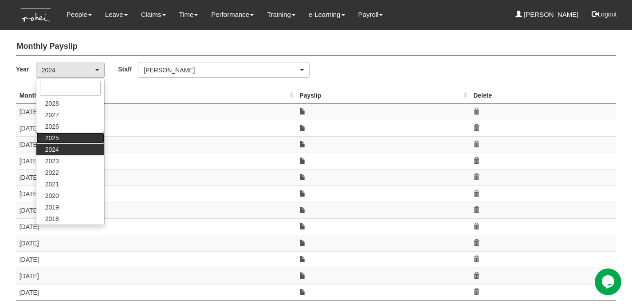
click at [66, 134] on link "2025" at bounding box center [70, 138] width 68 height 12
select select "2025"
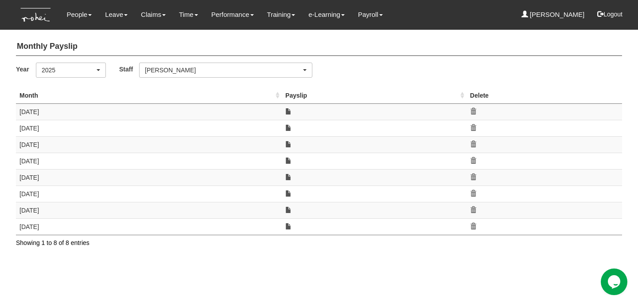
click at [287, 219] on td at bounding box center [374, 226] width 185 height 16
click at [288, 223] on link at bounding box center [288, 226] width 6 height 6
click at [288, 207] on div "Click to view the payslip" at bounding box center [287, 212] width 63 height 15
click at [288, 207] on link at bounding box center [288, 210] width 6 height 6
click at [287, 191] on div "Click to view the payslip" at bounding box center [287, 196] width 63 height 15
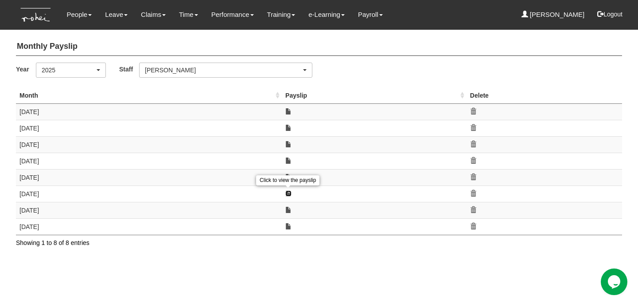
click at [289, 191] on link at bounding box center [288, 193] width 6 height 6
click at [289, 176] on div "Click to view the payslip" at bounding box center [287, 180] width 63 height 10
click at [288, 174] on link at bounding box center [288, 177] width 6 height 6
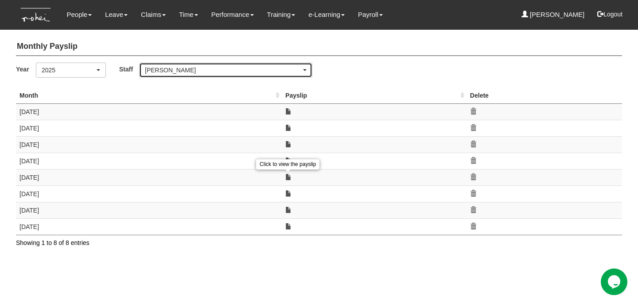
click at [192, 70] on div "Hannah Ang" at bounding box center [223, 70] width 156 height 9
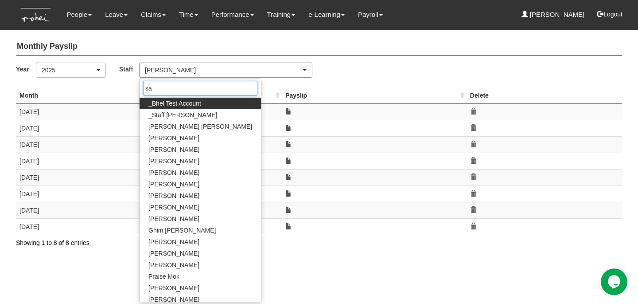
type input "san"
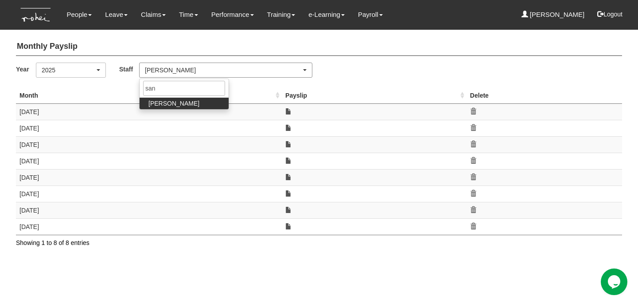
select select "5e225cdc-7ce9-465a-9503-99e8ed4cc44e"
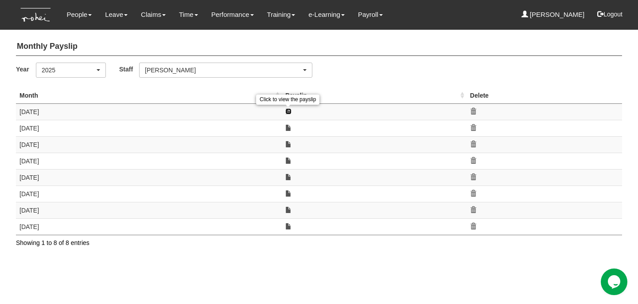
click at [288, 111] on link at bounding box center [288, 111] width 6 height 6
click at [288, 128] on link at bounding box center [288, 128] width 6 height 6
click at [288, 144] on link at bounding box center [288, 144] width 6 height 6
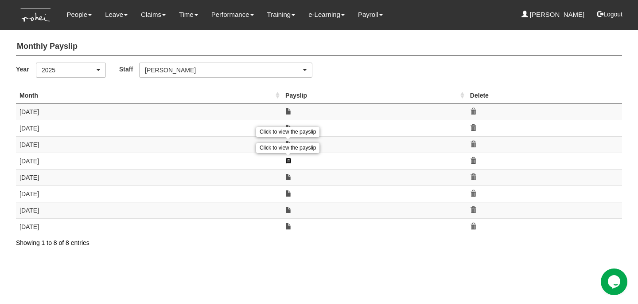
click at [288, 160] on link at bounding box center [288, 160] width 6 height 6
click at [288, 176] on link at bounding box center [288, 177] width 6 height 6
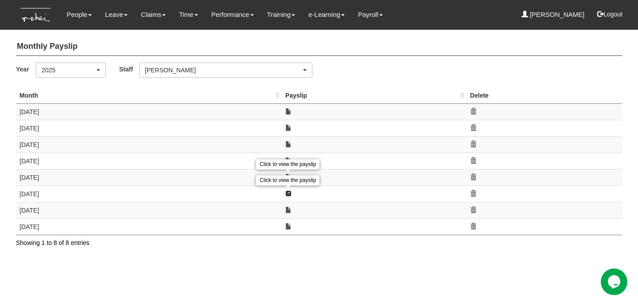
click at [289, 190] on link at bounding box center [288, 193] width 6 height 6
click at [289, 210] on link at bounding box center [288, 210] width 6 height 6
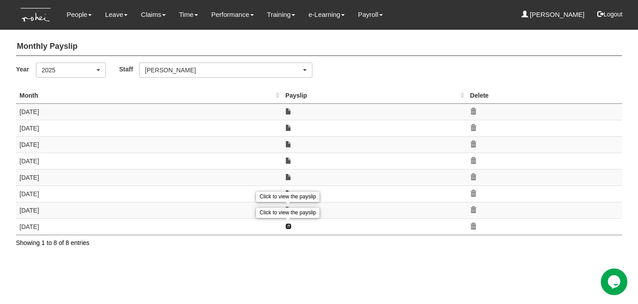
click at [288, 223] on link at bounding box center [288, 226] width 6 height 6
click at [473, 195] on icon at bounding box center [473, 193] width 6 height 6
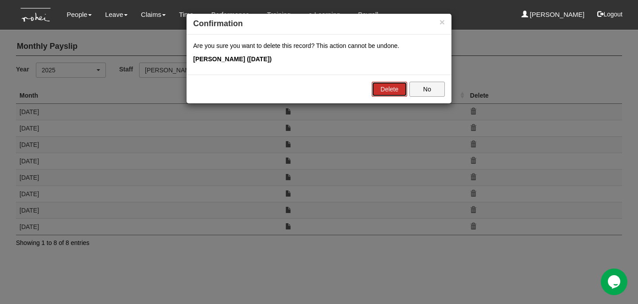
click at [391, 89] on link "Delete" at bounding box center [389, 89] width 35 height 15
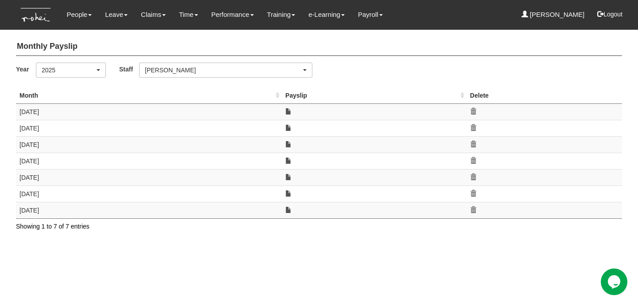
click at [475, 195] on icon at bounding box center [473, 193] width 6 height 6
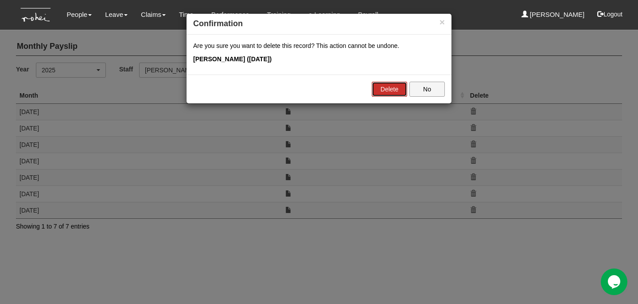
click at [382, 91] on link "Delete" at bounding box center [389, 89] width 35 height 15
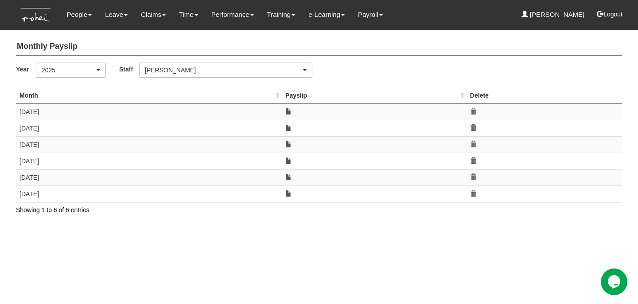
click at [473, 193] on icon at bounding box center [473, 193] width 6 height 6
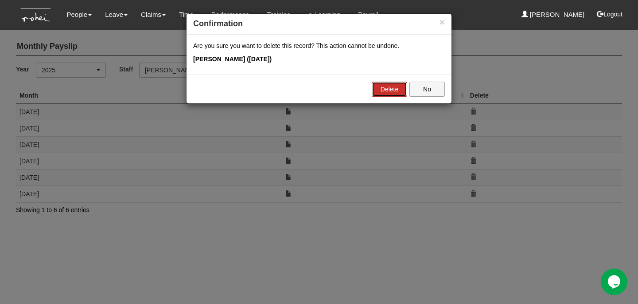
click at [383, 92] on link "Delete" at bounding box center [389, 89] width 35 height 15
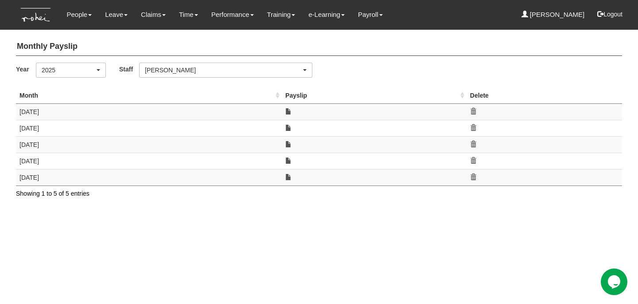
click at [356, 207] on html "Toggle navigation People Setup Users Departments Organisations Modules Manage P…" at bounding box center [319, 103] width 638 height 207
click at [174, 69] on div "Sanjiv Ashley" at bounding box center [223, 70] width 156 height 9
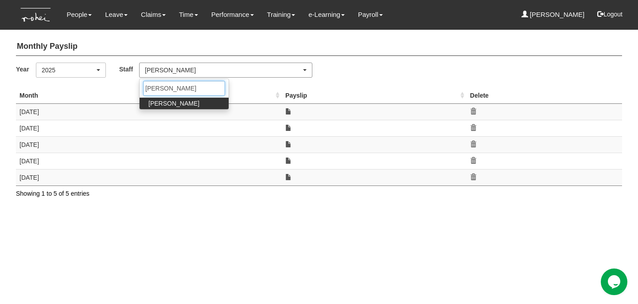
type input "hanna"
select select "c87f28ee-46e8-457b-a18d-40a9b1eaf965"
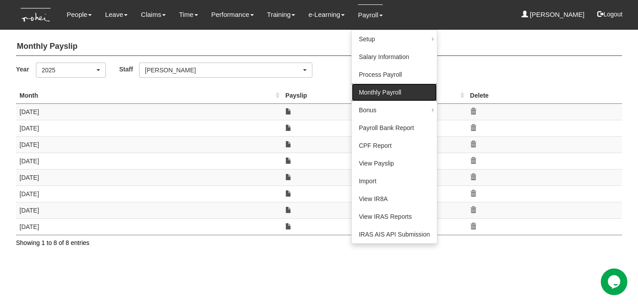
click at [386, 94] on link "Monthly Payroll" at bounding box center [394, 92] width 85 height 18
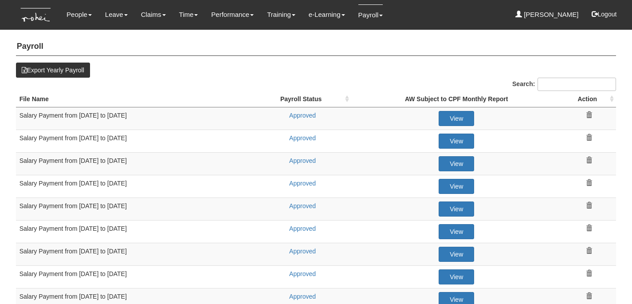
select select "50"
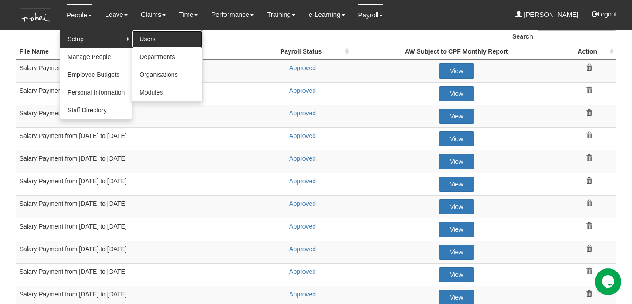
click at [148, 40] on link "Users" at bounding box center [167, 39] width 70 height 18
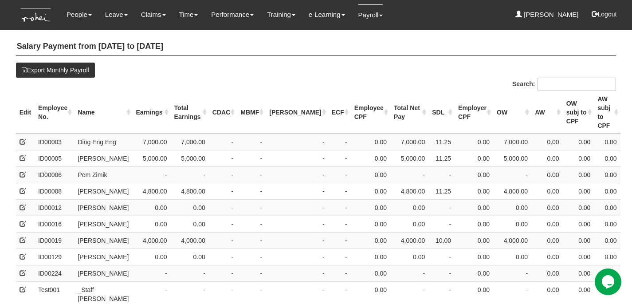
click at [55, 100] on th "Employee No." at bounding box center [54, 112] width 39 height 43
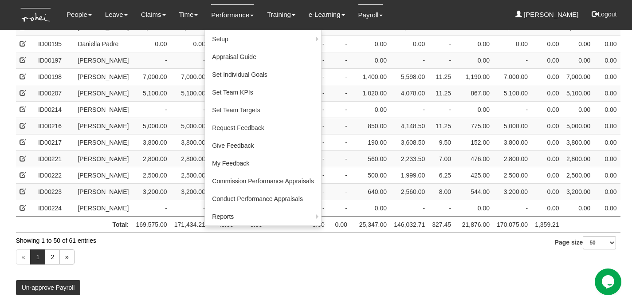
scroll to position [876, 0]
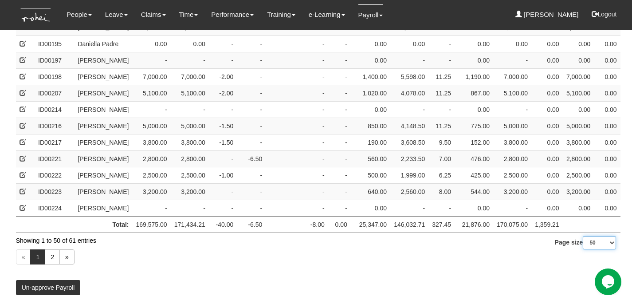
click at [598, 245] on select "10 25 50 100" at bounding box center [599, 242] width 33 height 13
select select "100"
click at [583, 249] on select "10 25 50 100" at bounding box center [599, 242] width 33 height 13
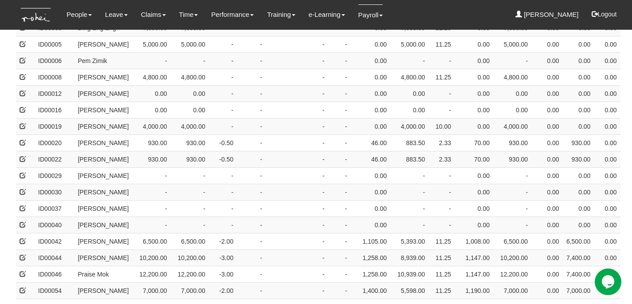
scroll to position [0, 0]
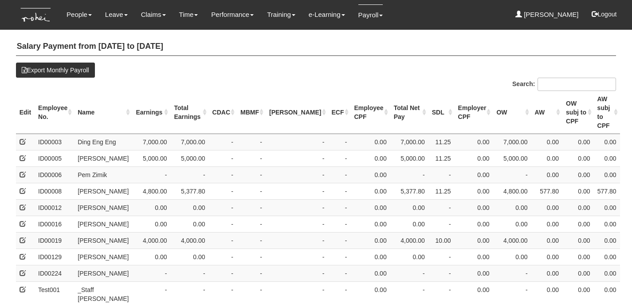
select select "50"
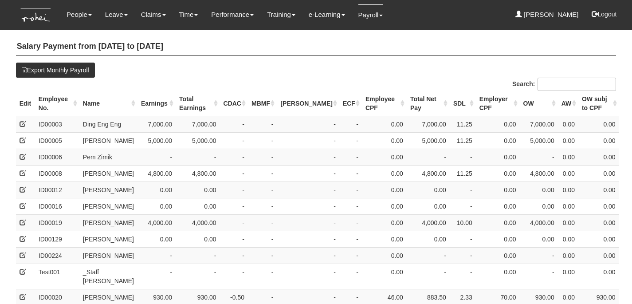
select select "50"
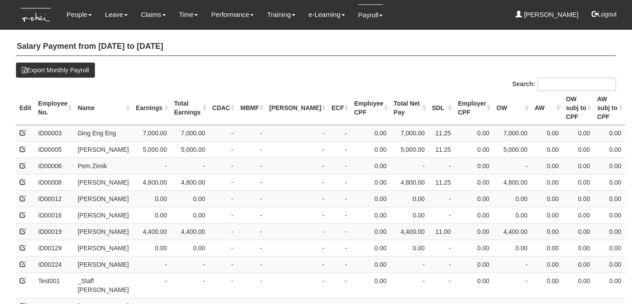
select select "50"
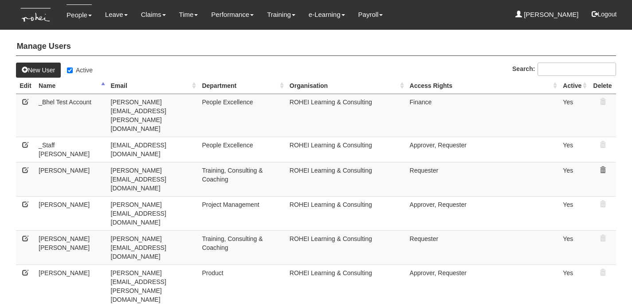
select select "50"
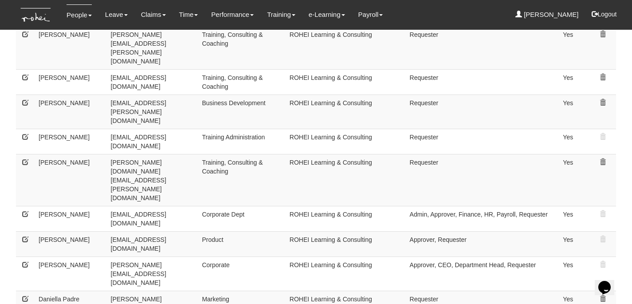
scroll to position [351, 0]
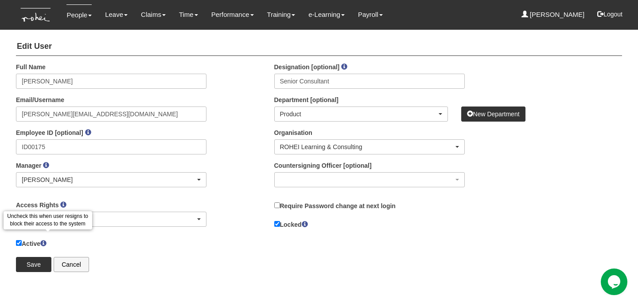
click at [45, 245] on span at bounding box center [43, 243] width 6 height 6
click at [22, 245] on input "Active Uncheck this when user resigns to block their access to the system" at bounding box center [19, 243] width 6 height 6
checkbox input "false"
click at [37, 265] on input "Save" at bounding box center [33, 264] width 35 height 15
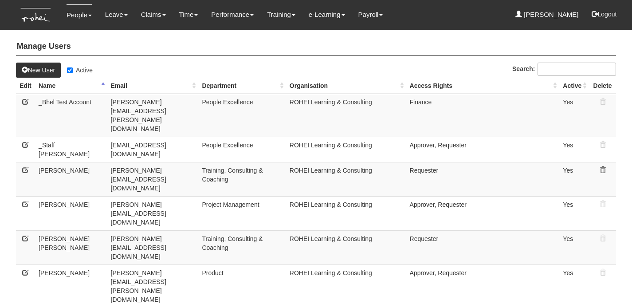
select select "50"
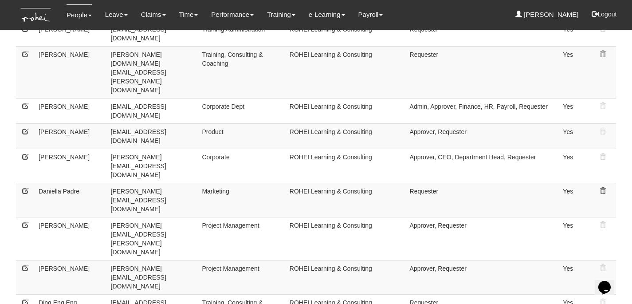
scroll to position [516, 0]
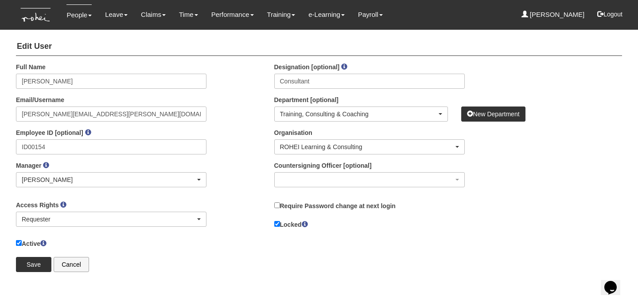
click at [31, 243] on label "Active" at bounding box center [31, 243] width 31 height 10
click at [22, 243] on input "Active" at bounding box center [19, 243] width 6 height 6
checkbox input "false"
click at [33, 262] on input "Save" at bounding box center [33, 264] width 35 height 15
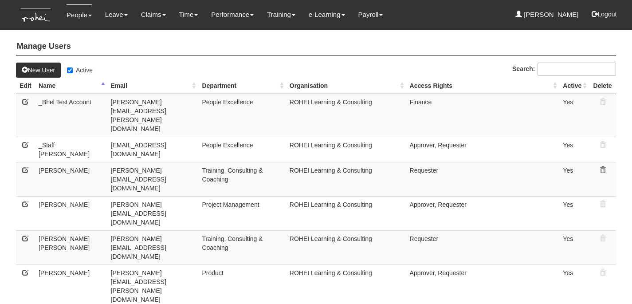
select select "50"
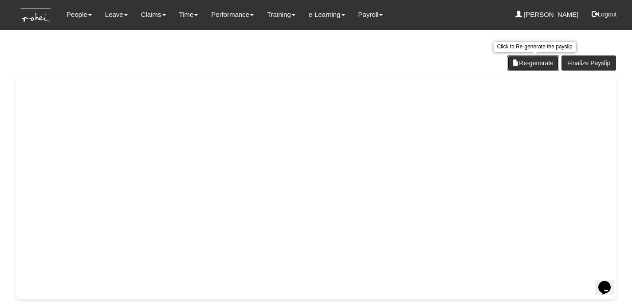
click at [535, 61] on link "Re-generate" at bounding box center [533, 62] width 52 height 15
click at [537, 59] on link "Re-generate" at bounding box center [533, 62] width 52 height 15
click at [532, 62] on link "Re-generate" at bounding box center [533, 62] width 52 height 15
click at [528, 63] on link "Re-generate" at bounding box center [533, 62] width 52 height 15
click at [522, 59] on link "Re-generate" at bounding box center [533, 62] width 52 height 15
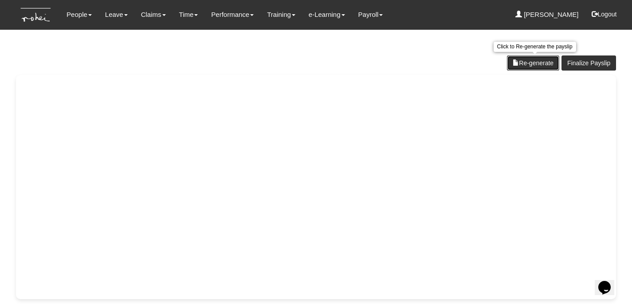
click at [535, 63] on link "Re-generate" at bounding box center [533, 62] width 52 height 15
click at [528, 64] on link "Re-generate" at bounding box center [533, 62] width 52 height 15
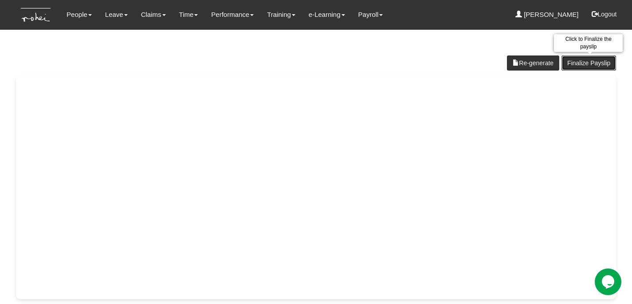
click at [591, 64] on link "Finalize Payslip" at bounding box center [588, 62] width 55 height 15
click at [596, 66] on link "Finalize Payslip" at bounding box center [588, 62] width 55 height 15
click at [583, 65] on link "Finalize Payslip" at bounding box center [588, 62] width 55 height 15
click at [596, 64] on link "Finalize Payslip" at bounding box center [588, 62] width 55 height 15
click at [587, 63] on link "Finalize Payslip" at bounding box center [588, 62] width 55 height 15
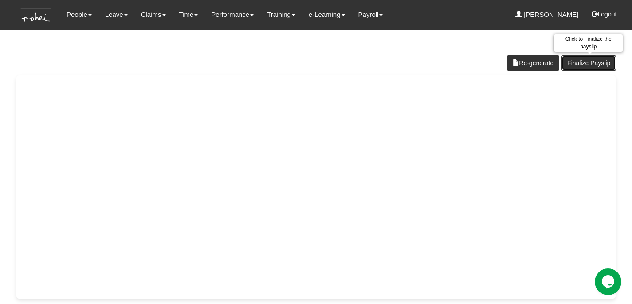
click at [599, 64] on link "Finalize Payslip" at bounding box center [588, 62] width 55 height 15
click at [591, 63] on link "Finalize Payslip" at bounding box center [588, 62] width 55 height 15
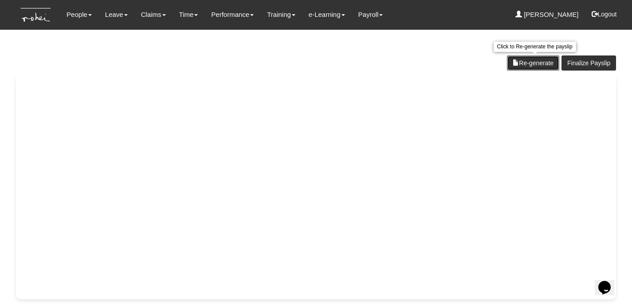
click at [516, 63] on span at bounding box center [515, 62] width 6 height 6
click at [536, 61] on link "Re-generate" at bounding box center [533, 62] width 52 height 15
click at [599, 61] on link "Finalize Payslip" at bounding box center [588, 62] width 55 height 15
drag, startPoint x: 590, startPoint y: 61, endPoint x: 596, endPoint y: 61, distance: 6.2
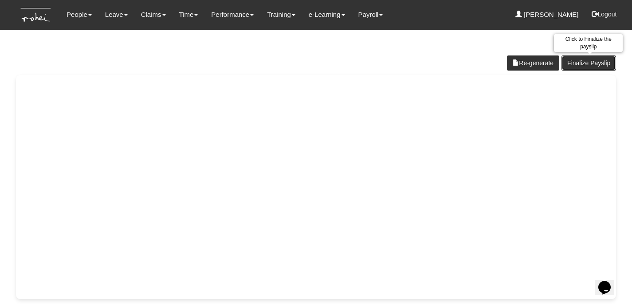
click at [591, 61] on link "Finalize Payslip" at bounding box center [588, 62] width 55 height 15
click at [597, 59] on link "Finalize Payslip" at bounding box center [588, 62] width 55 height 15
click at [602, 65] on link "Finalize Payslip" at bounding box center [588, 62] width 55 height 15
click at [606, 59] on link "Finalize Payslip" at bounding box center [588, 62] width 55 height 15
click at [593, 63] on link "Finalize Payslip" at bounding box center [588, 62] width 55 height 15
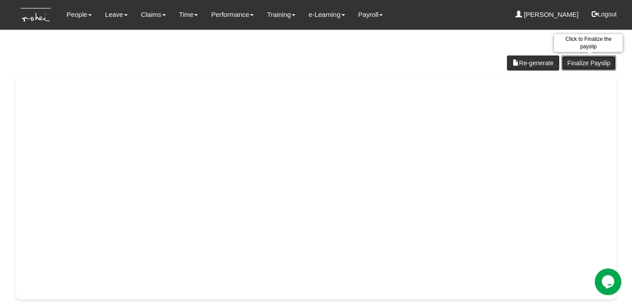
click at [589, 60] on link "Finalize Payslip" at bounding box center [588, 62] width 55 height 15
click at [594, 63] on link "Finalize Payslip" at bounding box center [588, 62] width 55 height 15
click at [583, 63] on link "Finalize Payslip" at bounding box center [588, 62] width 55 height 15
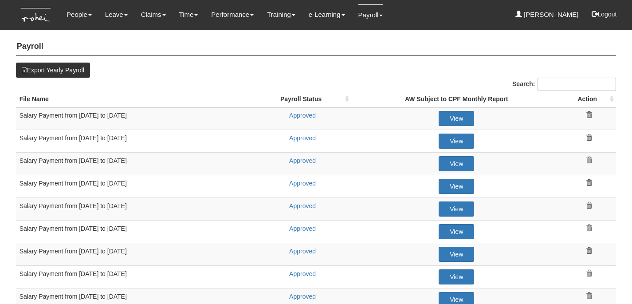
select select "50"
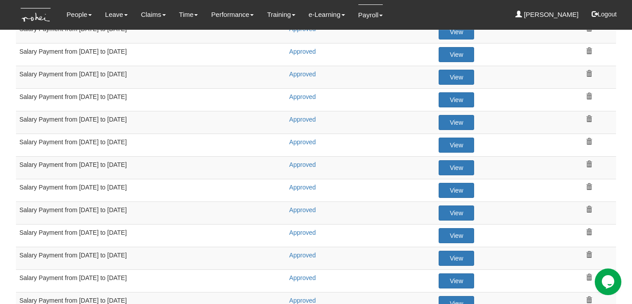
scroll to position [95, 0]
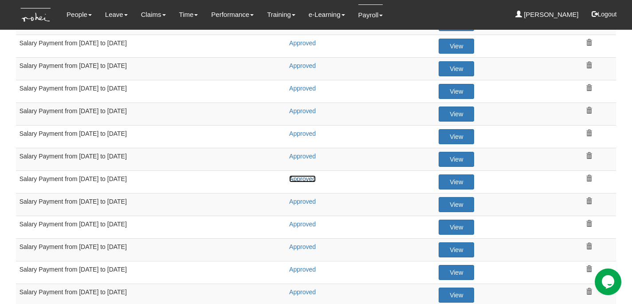
click at [296, 177] on link "Approved" at bounding box center [302, 178] width 27 height 7
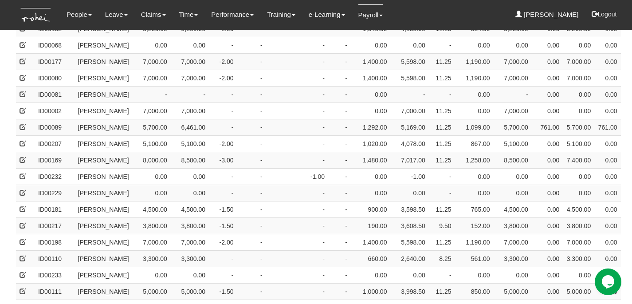
scroll to position [885, 0]
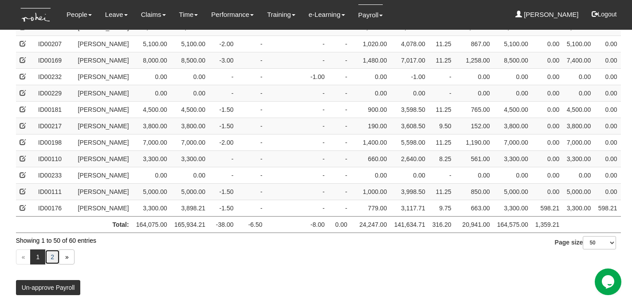
click at [52, 255] on link "2" at bounding box center [52, 256] width 15 height 15
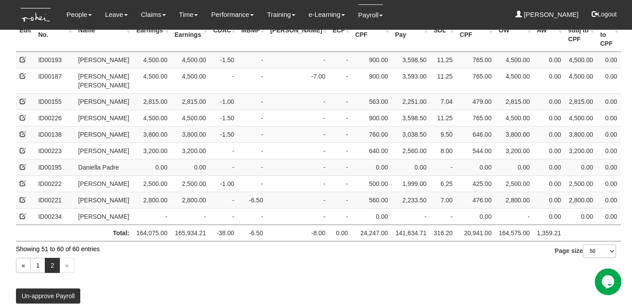
scroll to position [81, 0]
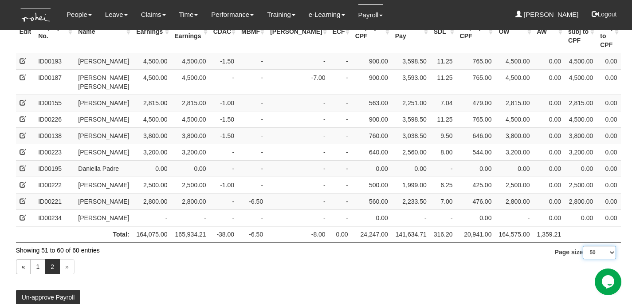
click at [589, 259] on select "10 25 50 100" at bounding box center [599, 252] width 33 height 13
select select "100"
click at [583, 259] on select "10 25 50 100" at bounding box center [599, 252] width 33 height 13
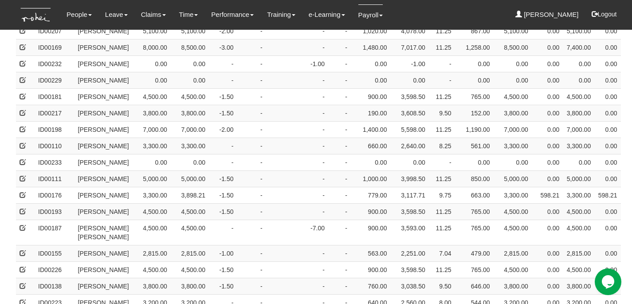
scroll to position [0, 0]
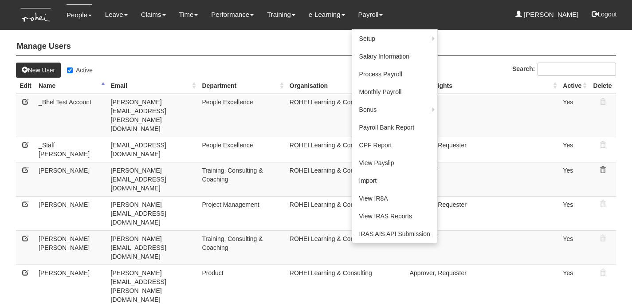
select select "50"
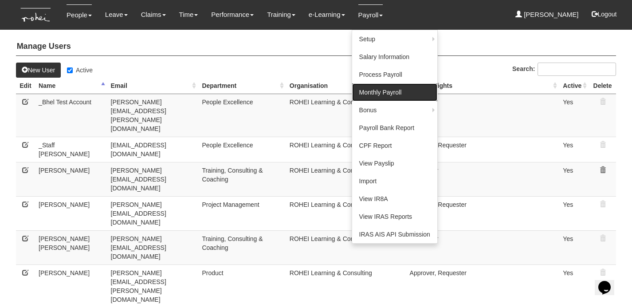
click at [373, 90] on link "Monthly Payroll" at bounding box center [394, 92] width 85 height 18
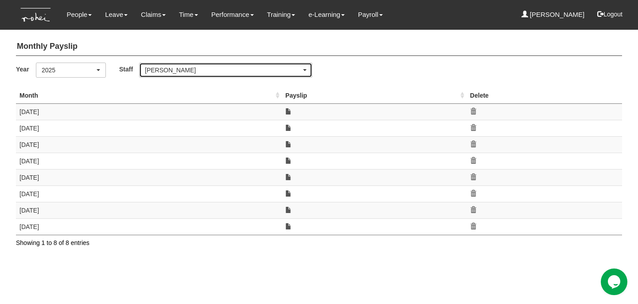
click at [224, 76] on div "[PERSON_NAME]" at bounding box center [226, 70] width 172 height 14
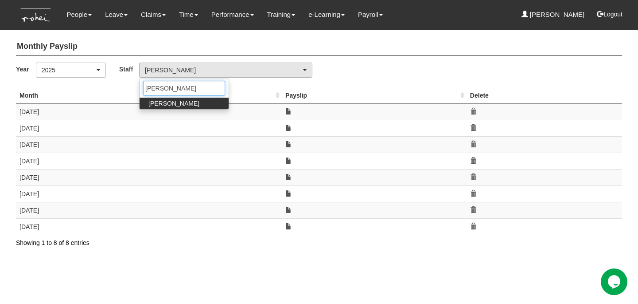
type input "[PERSON_NAME]"
click at [166, 104] on span "[PERSON_NAME]" at bounding box center [174, 103] width 51 height 9
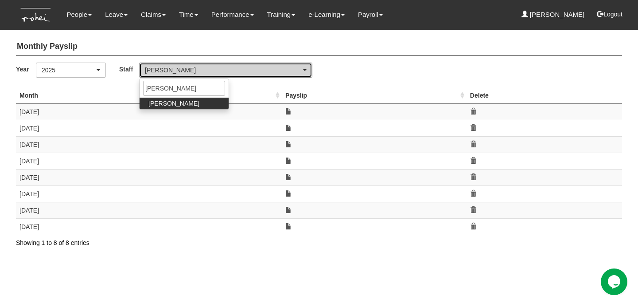
select select "5c9ef5a6-5da0-45d7-b594-a8a35f9e09df"
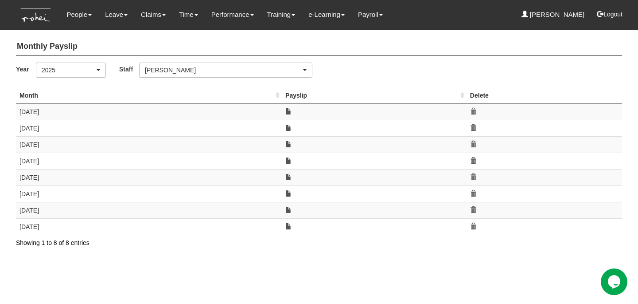
click at [289, 111] on link at bounding box center [288, 111] width 6 height 6
click at [289, 130] on link at bounding box center [288, 128] width 6 height 6
click at [289, 145] on link at bounding box center [288, 144] width 6 height 6
click at [289, 157] on link at bounding box center [288, 160] width 6 height 6
click at [289, 175] on link at bounding box center [288, 177] width 6 height 6
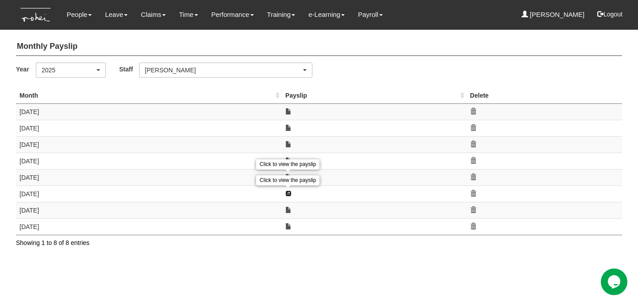
click at [288, 192] on link at bounding box center [288, 193] width 6 height 6
click at [288, 208] on link at bounding box center [288, 210] width 6 height 6
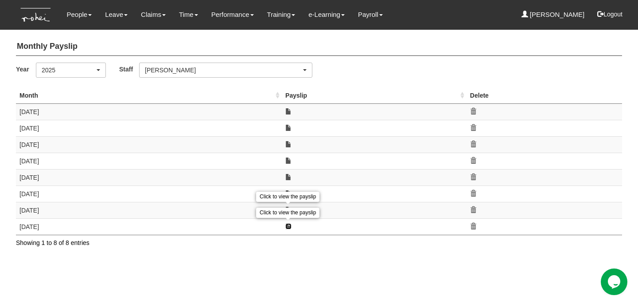
click at [288, 227] on link at bounding box center [288, 226] width 6 height 6
click at [474, 226] on icon at bounding box center [473, 226] width 6 height 6
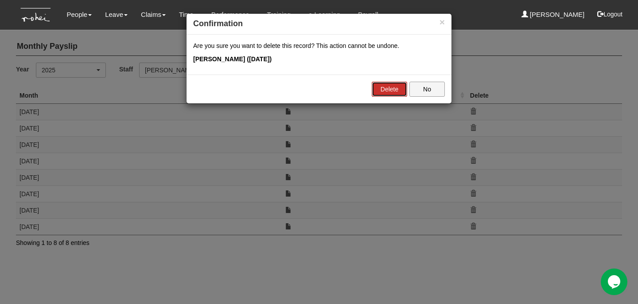
click at [379, 90] on link "Delete" at bounding box center [389, 89] width 35 height 15
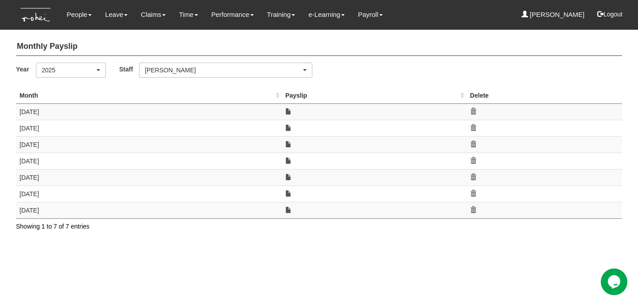
click at [472, 207] on icon at bounding box center [473, 210] width 6 height 6
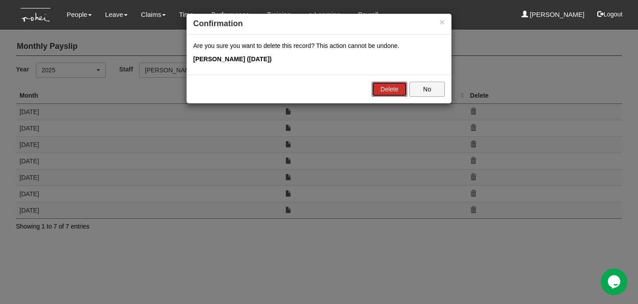
click at [384, 88] on link "Delete" at bounding box center [389, 89] width 35 height 15
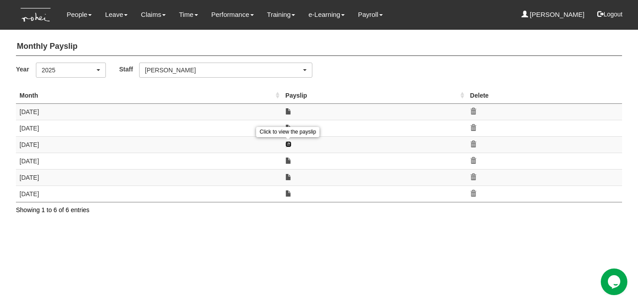
click at [287, 142] on link at bounding box center [288, 144] width 6 height 6
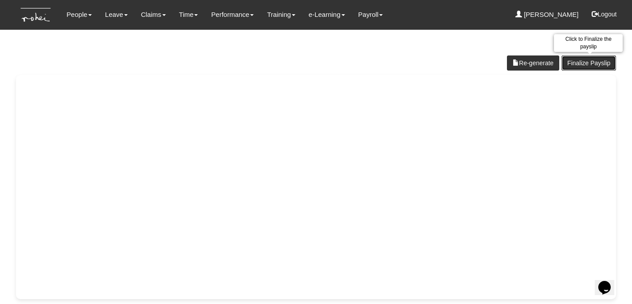
click at [595, 62] on link "Finalize Payslip" at bounding box center [588, 62] width 55 height 15
click at [587, 63] on link "Finalize Payslip" at bounding box center [588, 62] width 55 height 15
click at [593, 62] on link "Finalize Payslip" at bounding box center [588, 62] width 55 height 15
click at [597, 61] on link "Finalize Payslip" at bounding box center [588, 62] width 55 height 15
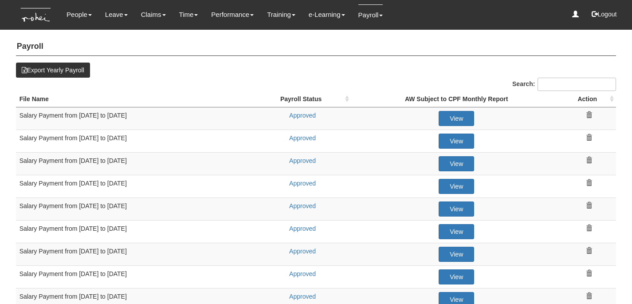
select select "50"
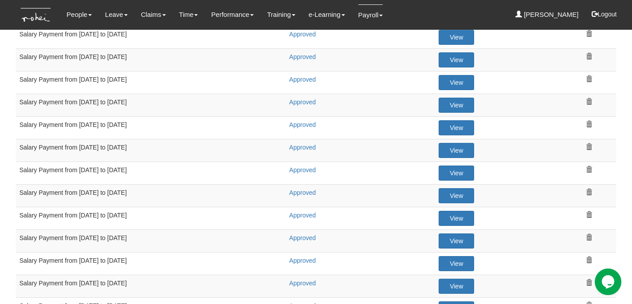
scroll to position [119, 0]
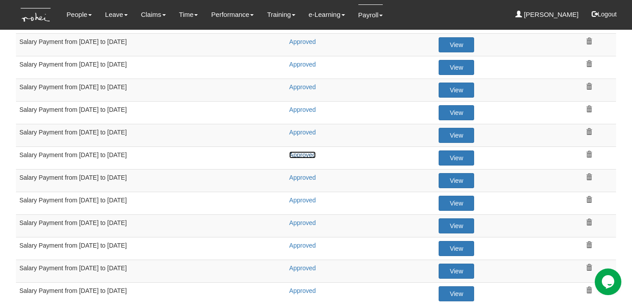
click at [310, 153] on link "Approved" at bounding box center [302, 154] width 27 height 7
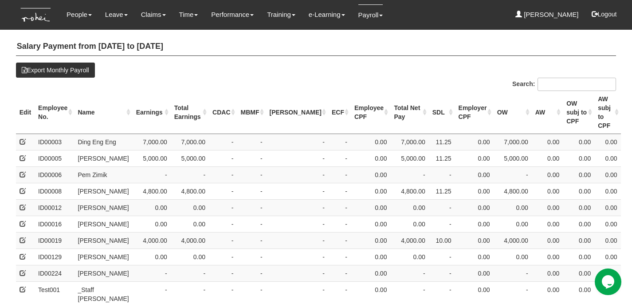
click at [57, 102] on th "Employee No." at bounding box center [54, 112] width 39 height 43
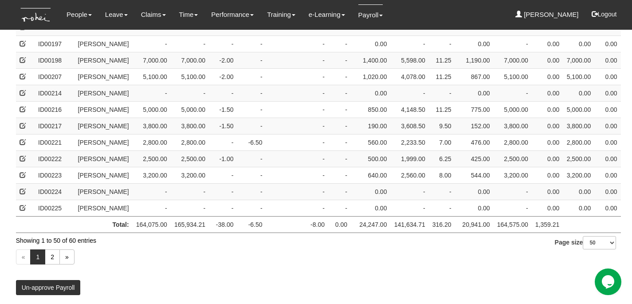
scroll to position [876, 0]
click at [585, 244] on select "10 25 50 100" at bounding box center [599, 242] width 33 height 13
select select "100"
click at [583, 249] on select "10 25 50 100" at bounding box center [599, 242] width 33 height 13
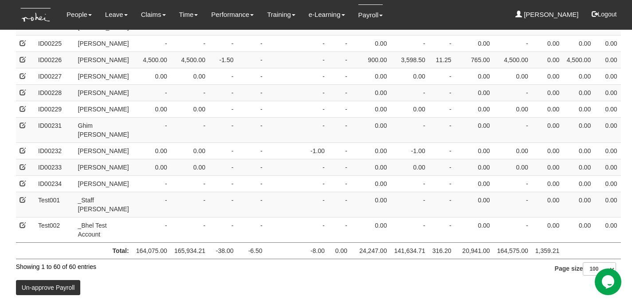
scroll to position [1065, 0]
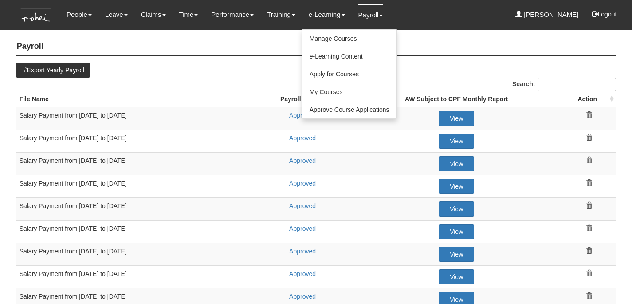
select select "50"
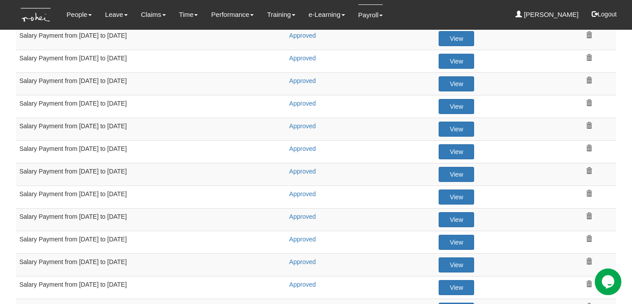
scroll to position [169, 0]
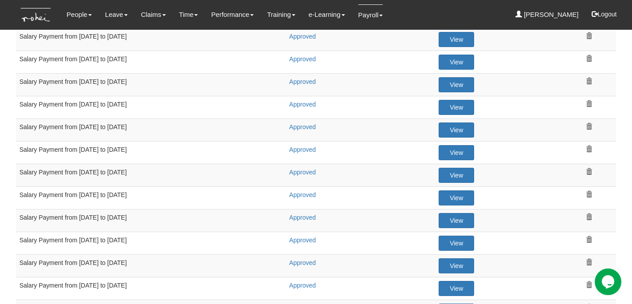
click at [261, 160] on td "Approved" at bounding box center [303, 152] width 98 height 23
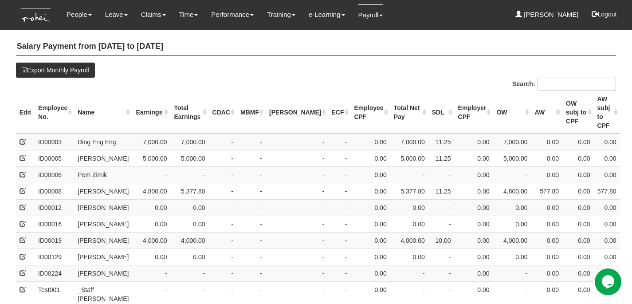
click at [47, 97] on th "Employee No." at bounding box center [54, 112] width 39 height 43
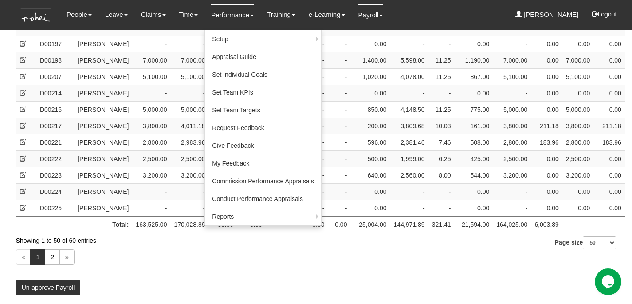
scroll to position [876, 0]
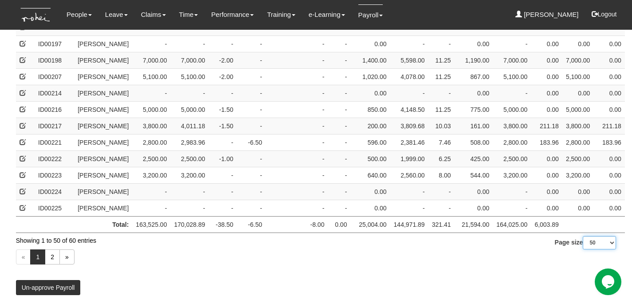
click at [607, 247] on select "10 25 50 100" at bounding box center [599, 242] width 33 height 13
select select "100"
click at [583, 249] on select "10 25 50 100" at bounding box center [599, 242] width 33 height 13
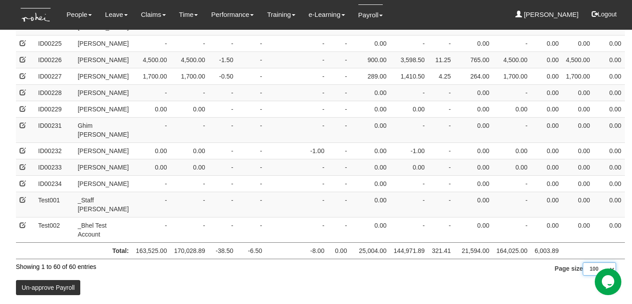
scroll to position [1074, 0]
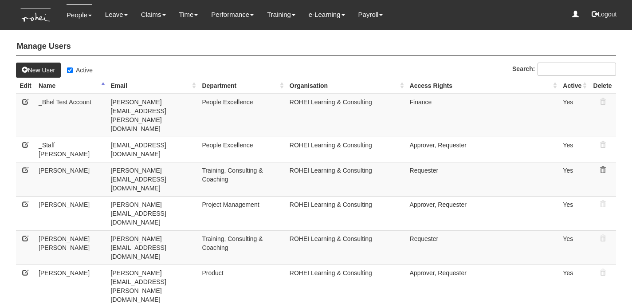
select select "50"
click at [73, 70] on input "Active" at bounding box center [70, 70] width 6 height 6
checkbox input "false"
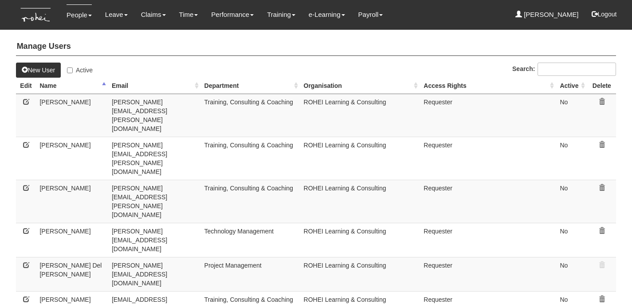
select select "50"
click at [55, 85] on th "Name" at bounding box center [72, 86] width 72 height 16
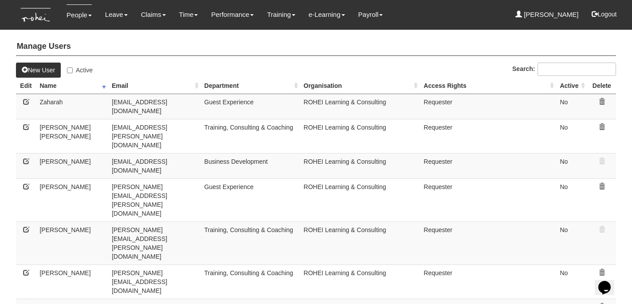
click at [76, 90] on th "Name" at bounding box center [72, 86] width 72 height 16
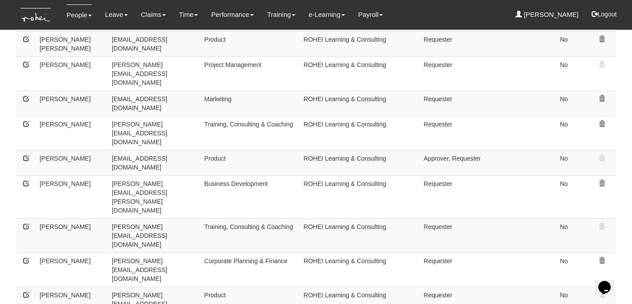
scroll to position [645, 0]
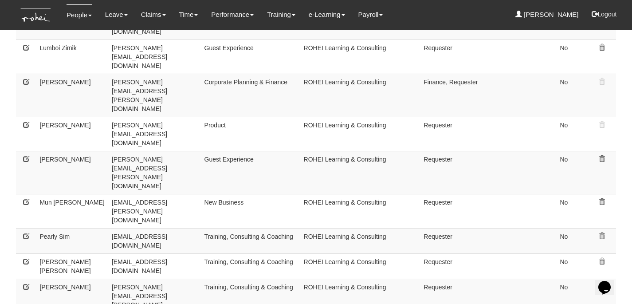
scroll to position [597, 0]
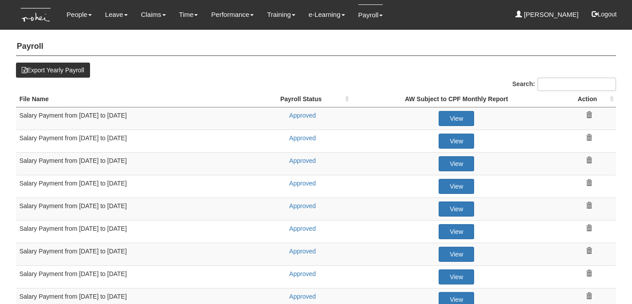
select select "50"
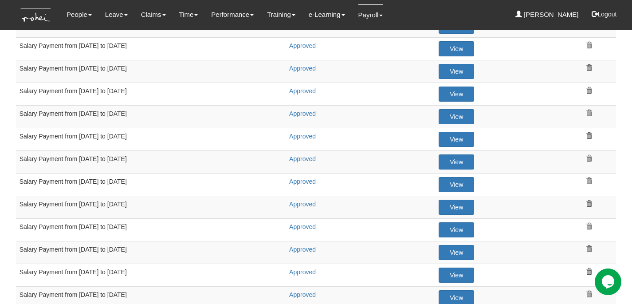
scroll to position [186, 0]
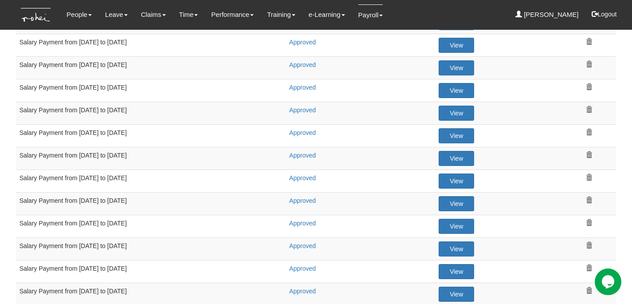
click at [361, 129] on td "View" at bounding box center [456, 135] width 210 height 23
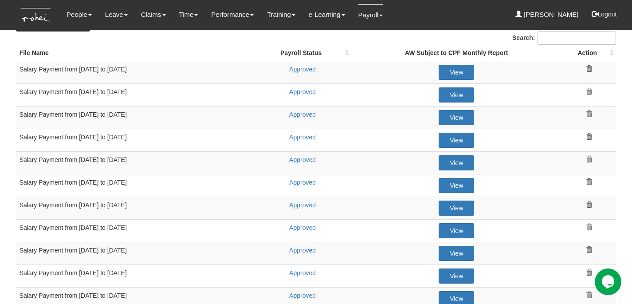
scroll to position [48, 0]
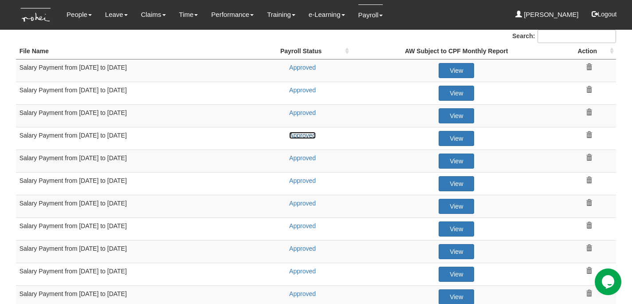
click at [303, 134] on link "Approved" at bounding box center [302, 135] width 27 height 7
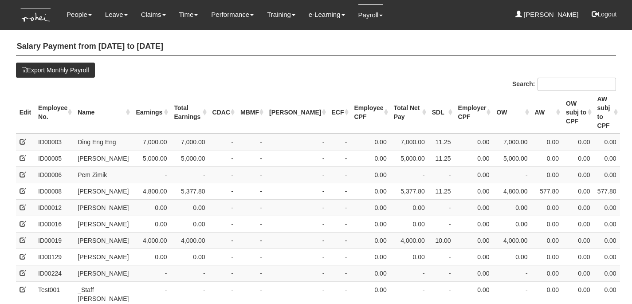
select select "50"
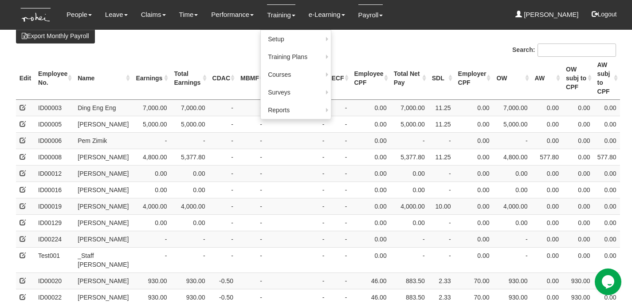
scroll to position [35, 0]
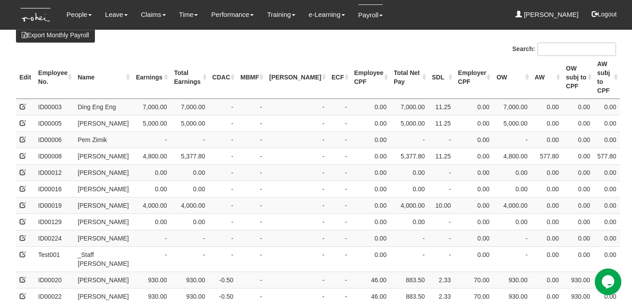
click at [52, 66] on th "Employee No." at bounding box center [54, 77] width 39 height 43
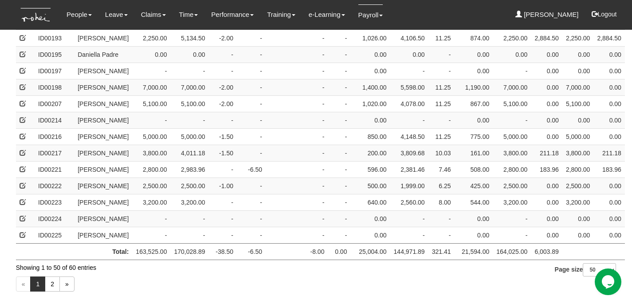
scroll to position [876, 0]
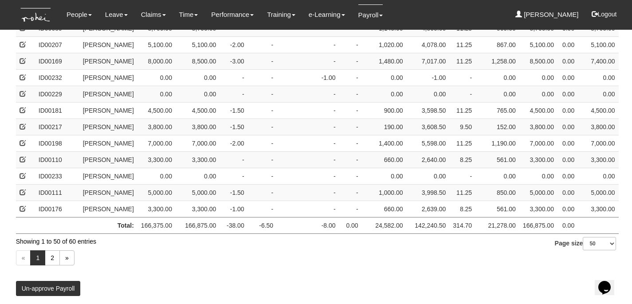
scroll to position [752, 0]
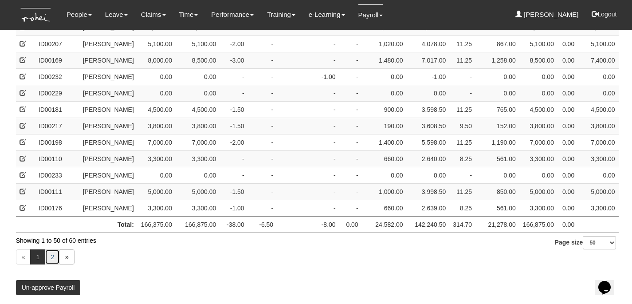
click at [50, 260] on link "2" at bounding box center [52, 256] width 15 height 15
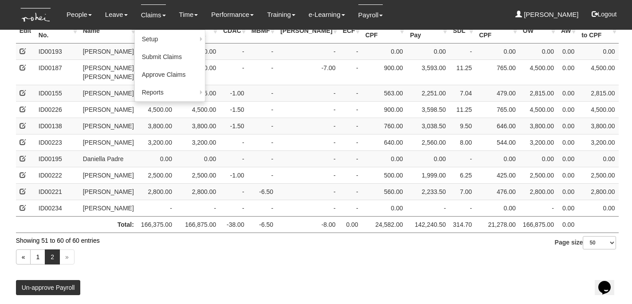
scroll to position [0, 0]
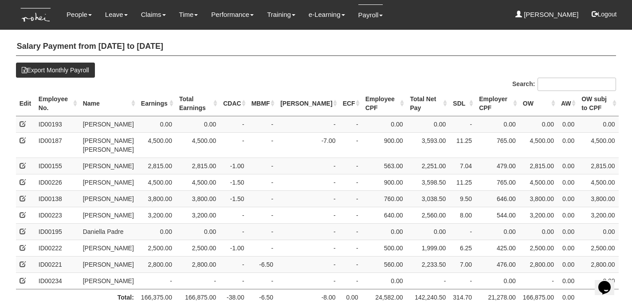
click at [51, 101] on th "Employee No." at bounding box center [57, 103] width 44 height 25
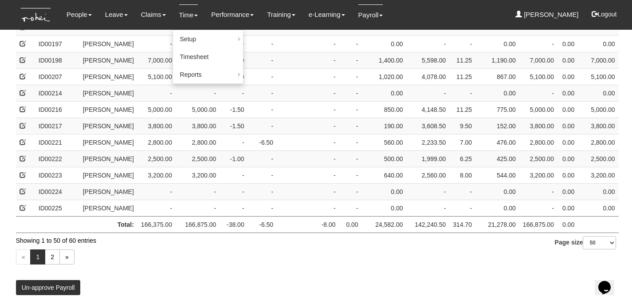
scroll to position [761, 0]
click at [604, 245] on select "10 25 50 100" at bounding box center [599, 242] width 33 height 13
select select "100"
click at [583, 249] on select "10 25 50 100" at bounding box center [599, 242] width 33 height 13
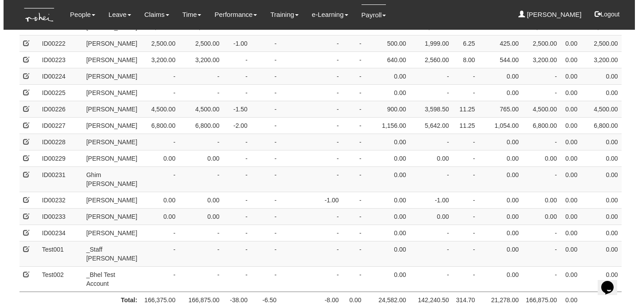
scroll to position [906, 0]
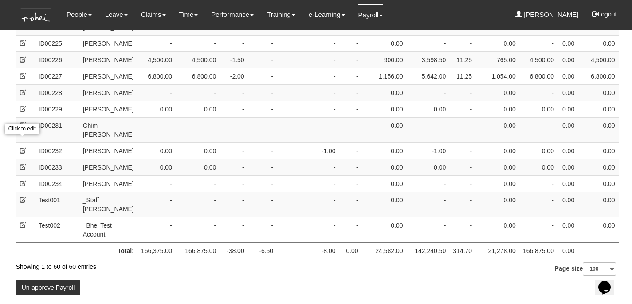
click at [24, 112] on span at bounding box center [23, 109] width 6 height 6
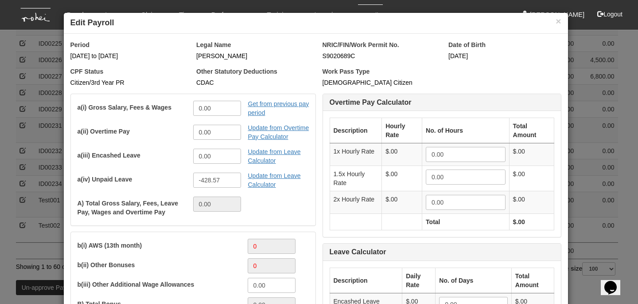
scroll to position [0, 0]
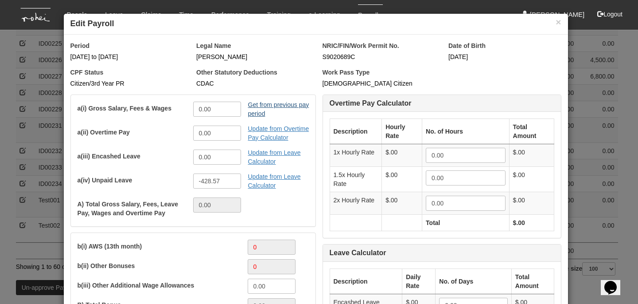
click at [258, 110] on link "Get from previous pay period" at bounding box center [283, 109] width 71 height 24
drag, startPoint x: 216, startPoint y: 105, endPoint x: 192, endPoint y: 105, distance: 23.9
click at [193, 105] on input "0.00" at bounding box center [217, 109] width 48 height 15
type input "5"
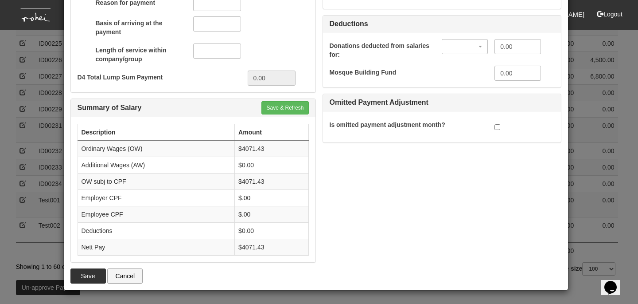
scroll to position [772, 0]
type input "4500.00"
type input "4071.43"
click at [279, 109] on button "Save & Refresh" at bounding box center [285, 107] width 47 height 13
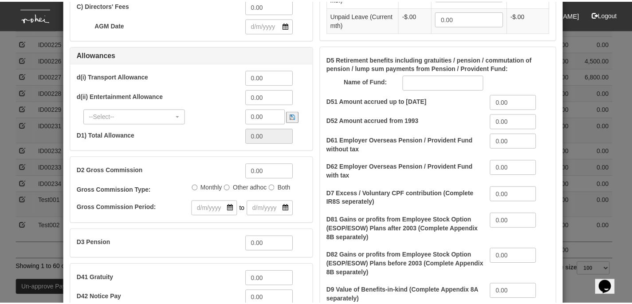
scroll to position [0, 0]
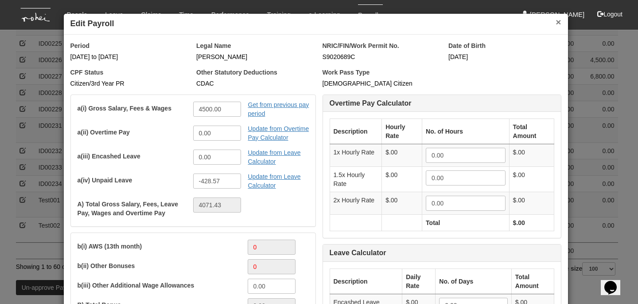
click at [556, 23] on button "×" at bounding box center [558, 21] width 5 height 9
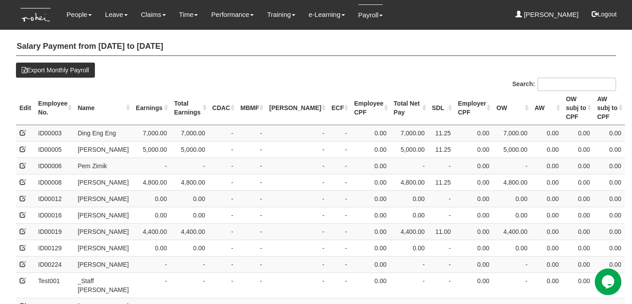
click at [64, 102] on th "Employee No." at bounding box center [54, 108] width 39 height 34
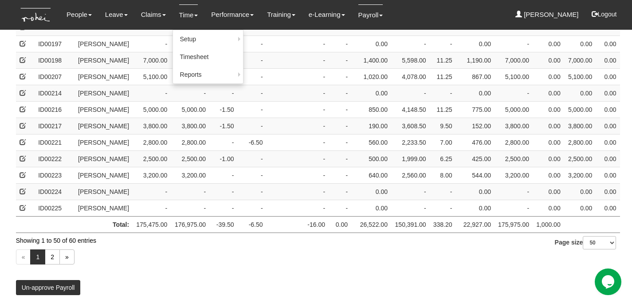
scroll to position [864, 0]
click at [595, 249] on select "10 25 50 100" at bounding box center [599, 242] width 33 height 13
select select "100"
click at [583, 249] on select "10 25 50 100" at bounding box center [599, 242] width 33 height 13
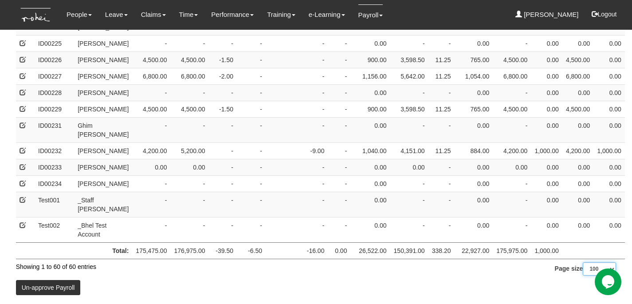
scroll to position [1074, 0]
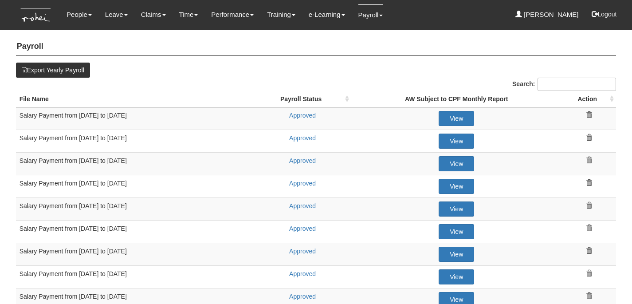
select select "50"
click at [301, 114] on link "Approved" at bounding box center [302, 115] width 27 height 7
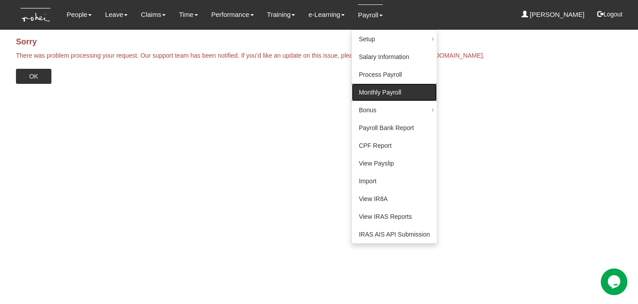
click at [387, 94] on link "Monthly Payroll" at bounding box center [394, 92] width 85 height 18
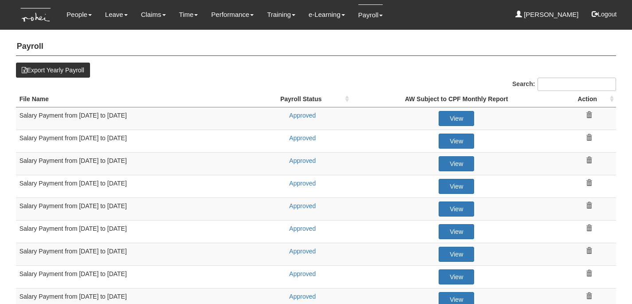
select select "50"
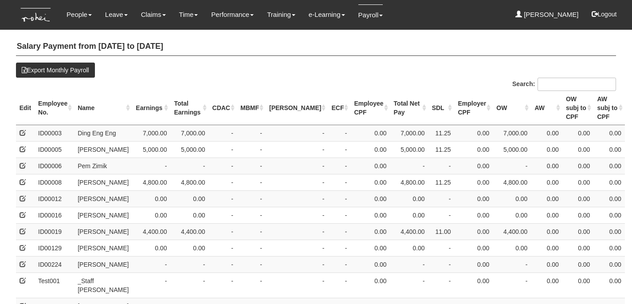
select select "50"
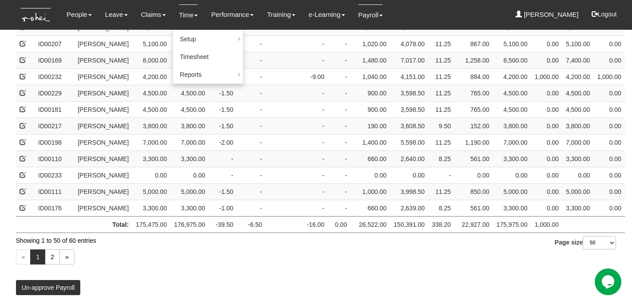
scroll to position [894, 0]
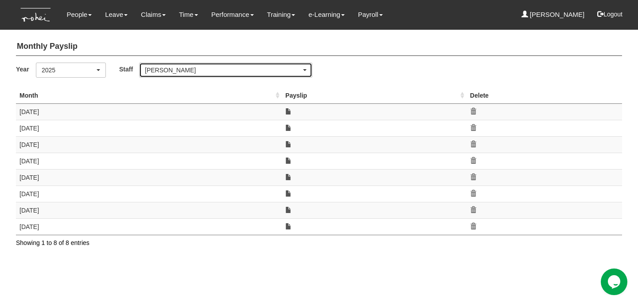
click at [265, 69] on div "[PERSON_NAME]" at bounding box center [223, 70] width 156 height 9
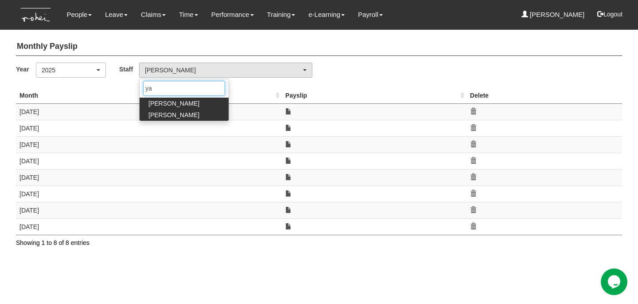
type input "ya"
click at [158, 113] on span "Yan Xuan Goh" at bounding box center [174, 114] width 51 height 9
select select "5c9ef5a6-5da0-45d7-b594-a8a35f9e09df"
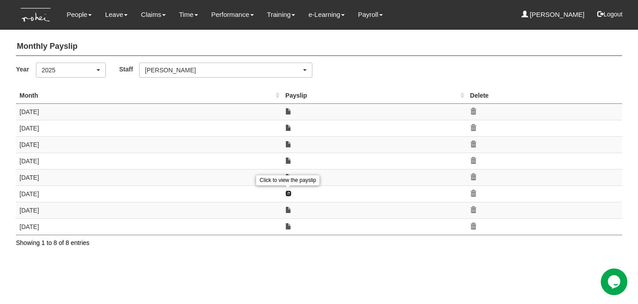
click at [287, 191] on link at bounding box center [288, 193] width 6 height 6
click at [287, 175] on div "Click to view the payslip" at bounding box center [287, 180] width 63 height 15
click at [288, 176] on link at bounding box center [288, 177] width 6 height 6
click at [288, 160] on div "Click to view the payslip" at bounding box center [287, 164] width 63 height 10
click at [289, 160] on link at bounding box center [288, 160] width 6 height 6
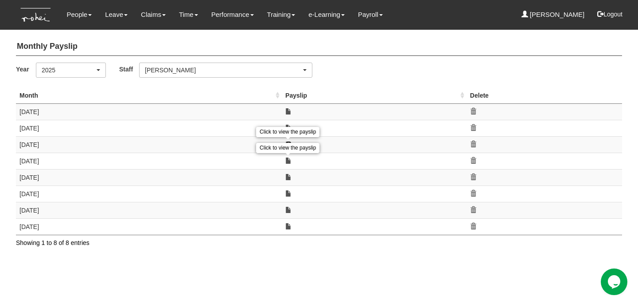
click at [289, 141] on link at bounding box center [288, 144] width 6 height 6
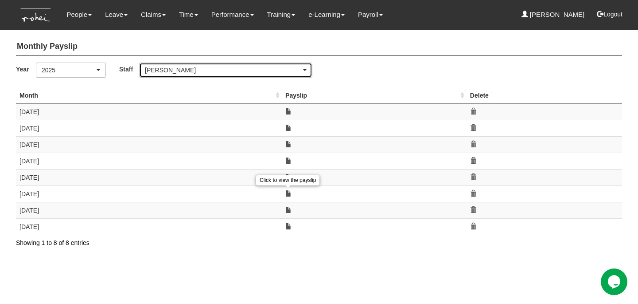
click at [278, 70] on div "[PERSON_NAME]" at bounding box center [223, 70] width 156 height 9
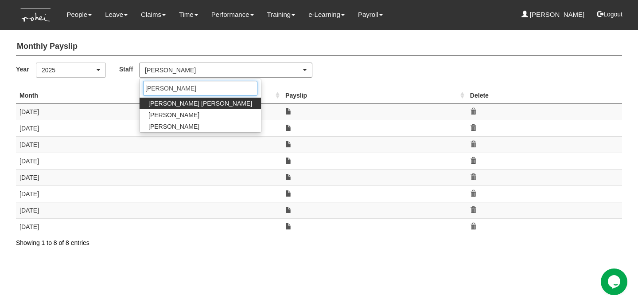
type input "hanna"
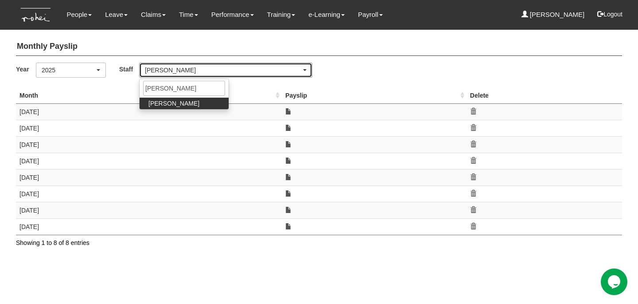
select select "c87f28ee-46e8-457b-a18d-40a9b1eaf965"
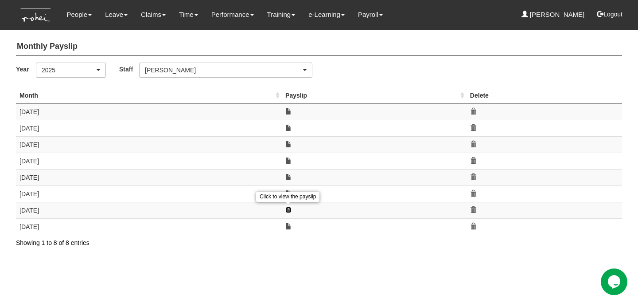
click at [289, 208] on link at bounding box center [288, 210] width 6 height 6
click at [289, 223] on link at bounding box center [288, 226] width 6 height 6
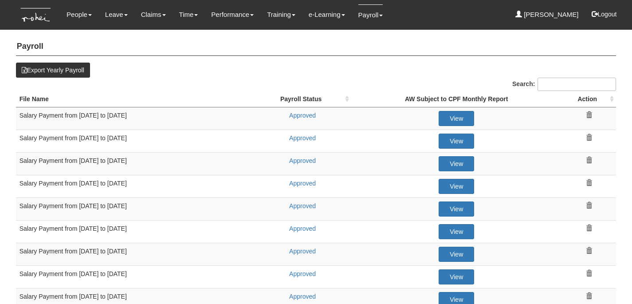
select select "50"
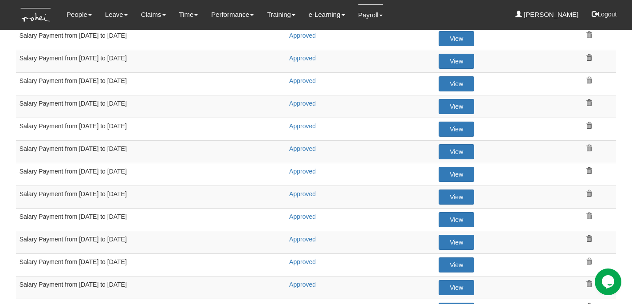
scroll to position [123, 0]
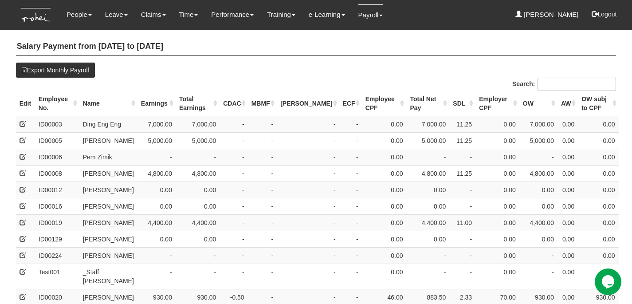
click at [63, 98] on th "Employee No." at bounding box center [57, 103] width 44 height 25
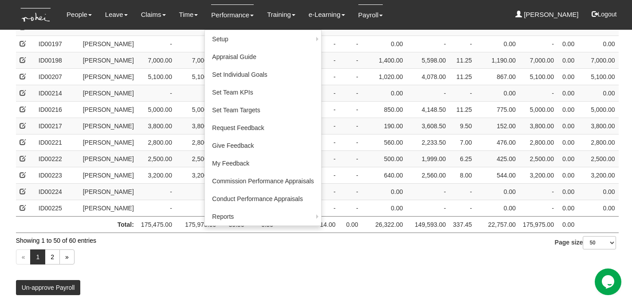
scroll to position [761, 0]
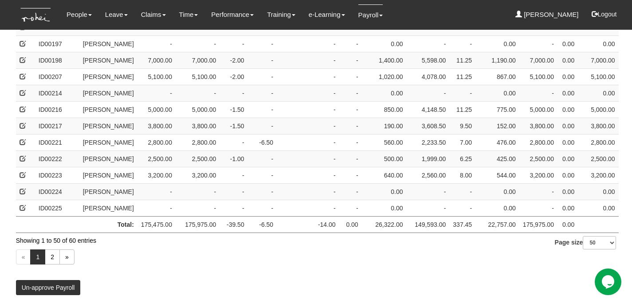
click at [597, 251] on div "« 1 2 »" at bounding box center [316, 258] width 600 height 26
click at [596, 246] on select "10 25 50 100" at bounding box center [599, 242] width 33 height 13
select select "100"
click at [583, 249] on select "10 25 50 100" at bounding box center [599, 242] width 33 height 13
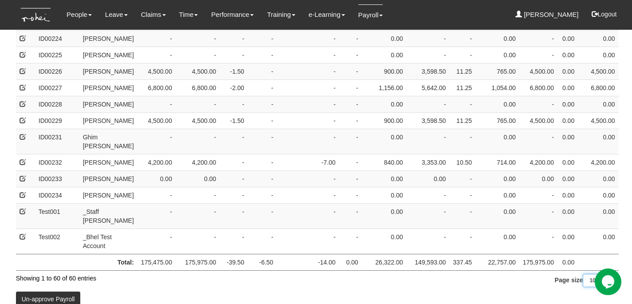
scroll to position [882, 0]
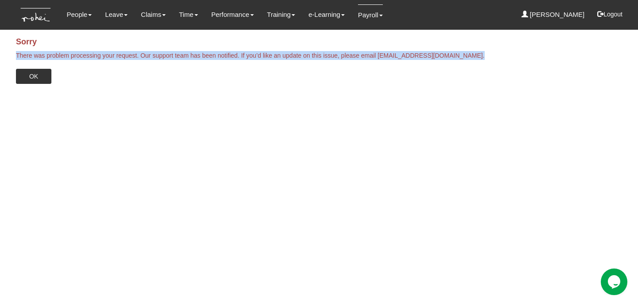
drag, startPoint x: 15, startPoint y: 53, endPoint x: 478, endPoint y: 60, distance: 463.3
click at [478, 60] on body "Toggle navigation People Setup Users Departments Organisations Modules Manage P…" at bounding box center [319, 42] width 638 height 84
copy div "There was problem processing your request. Our support team has been notified. …"
